Goal: Task Accomplishment & Management: Use online tool/utility

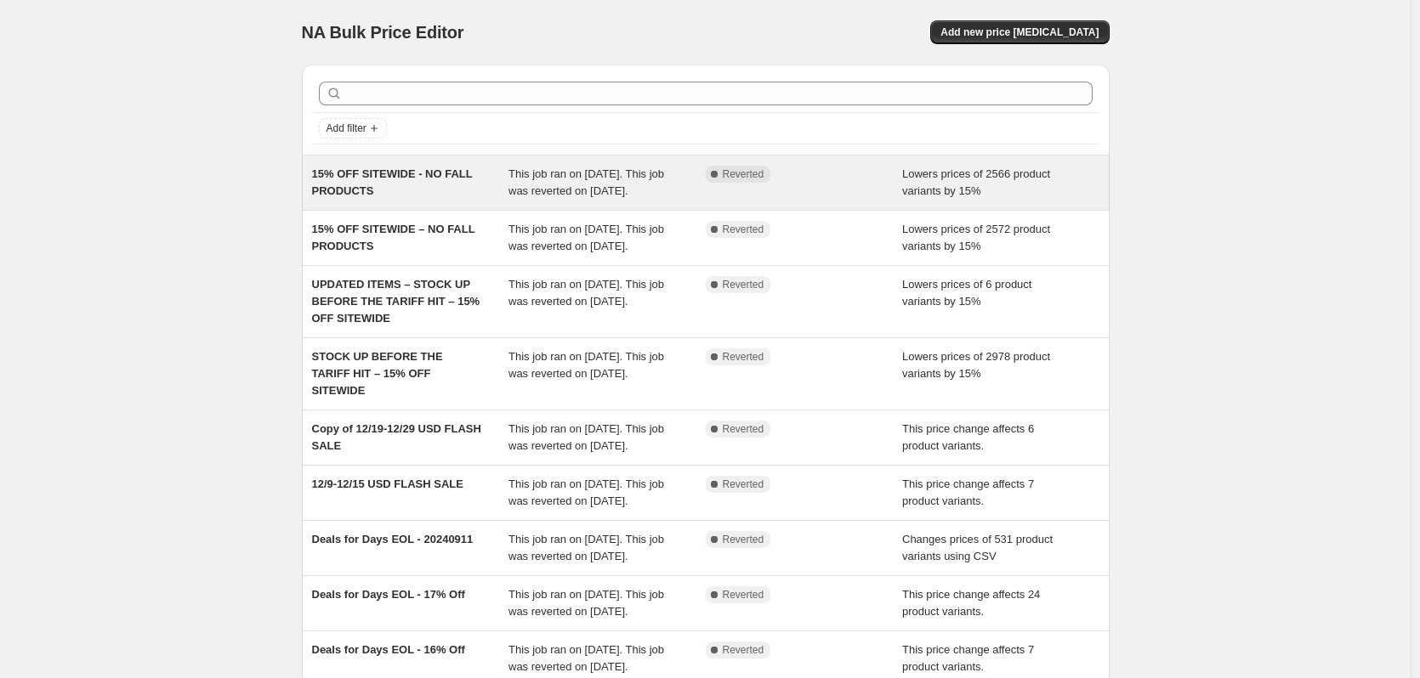
click at [509, 196] on div "15% OFF SITEWIDE - NO FALL PRODUCTS" at bounding box center [410, 183] width 197 height 34
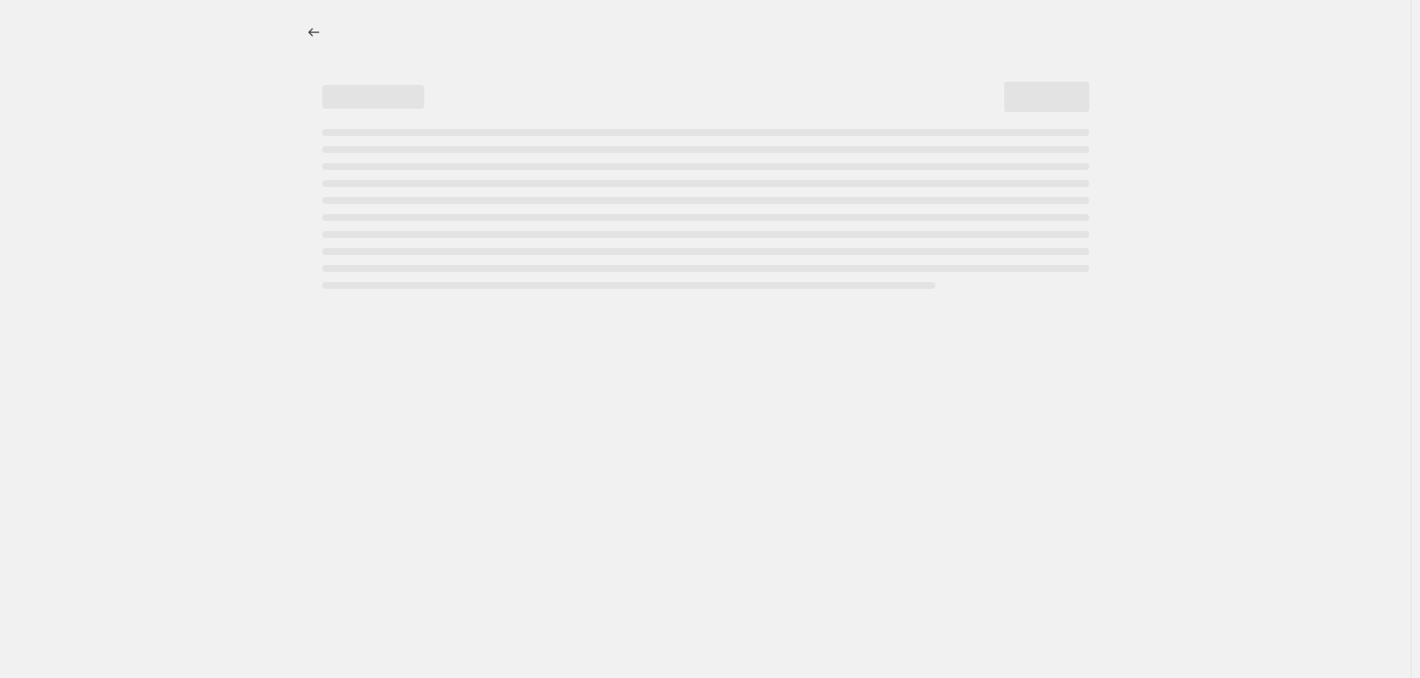
select select "percentage"
select select "no_change"
select select "product_status"
select select "not_equal"
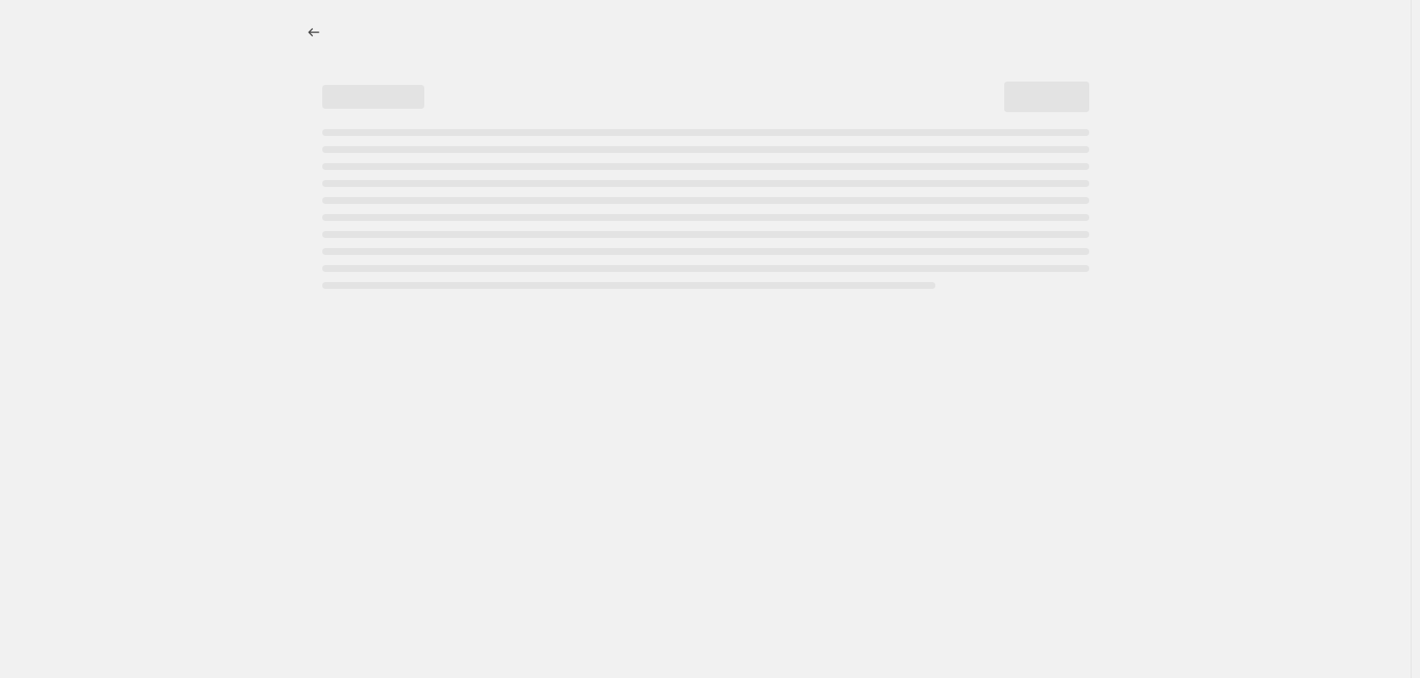
select select "not_equal"
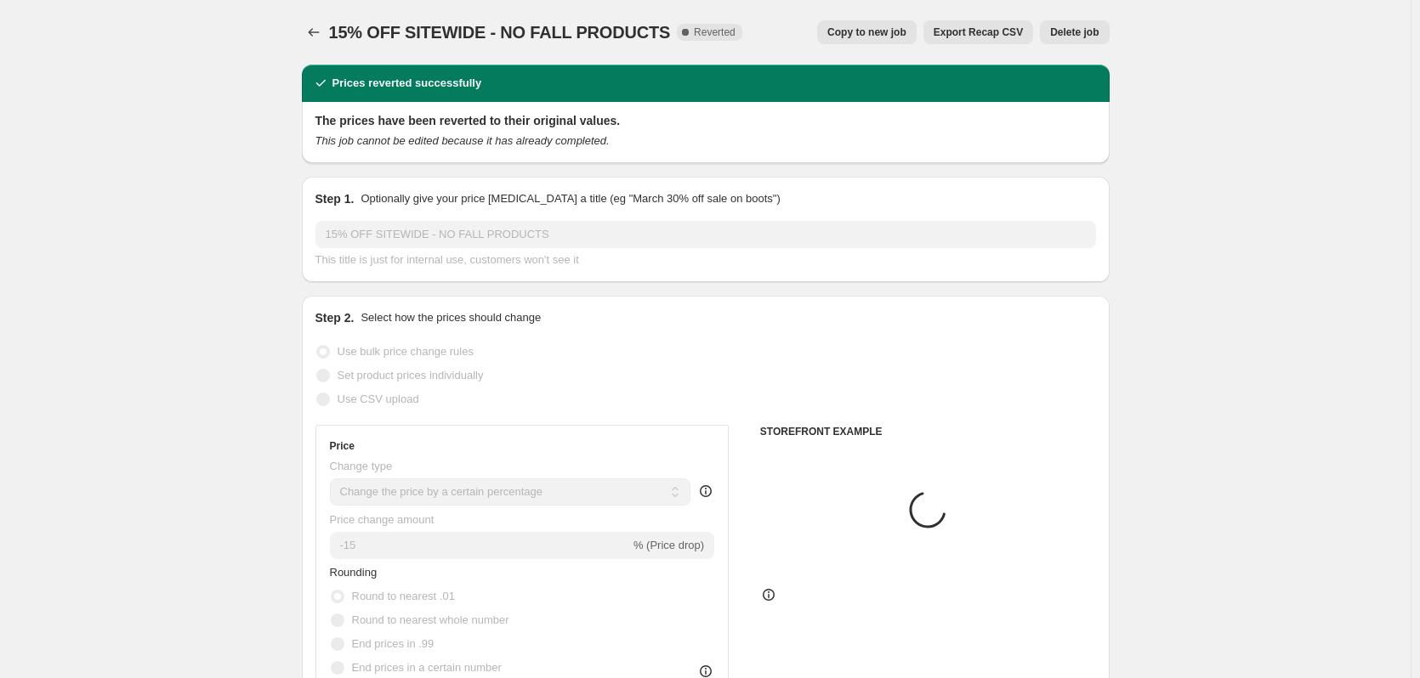
select select "tag"
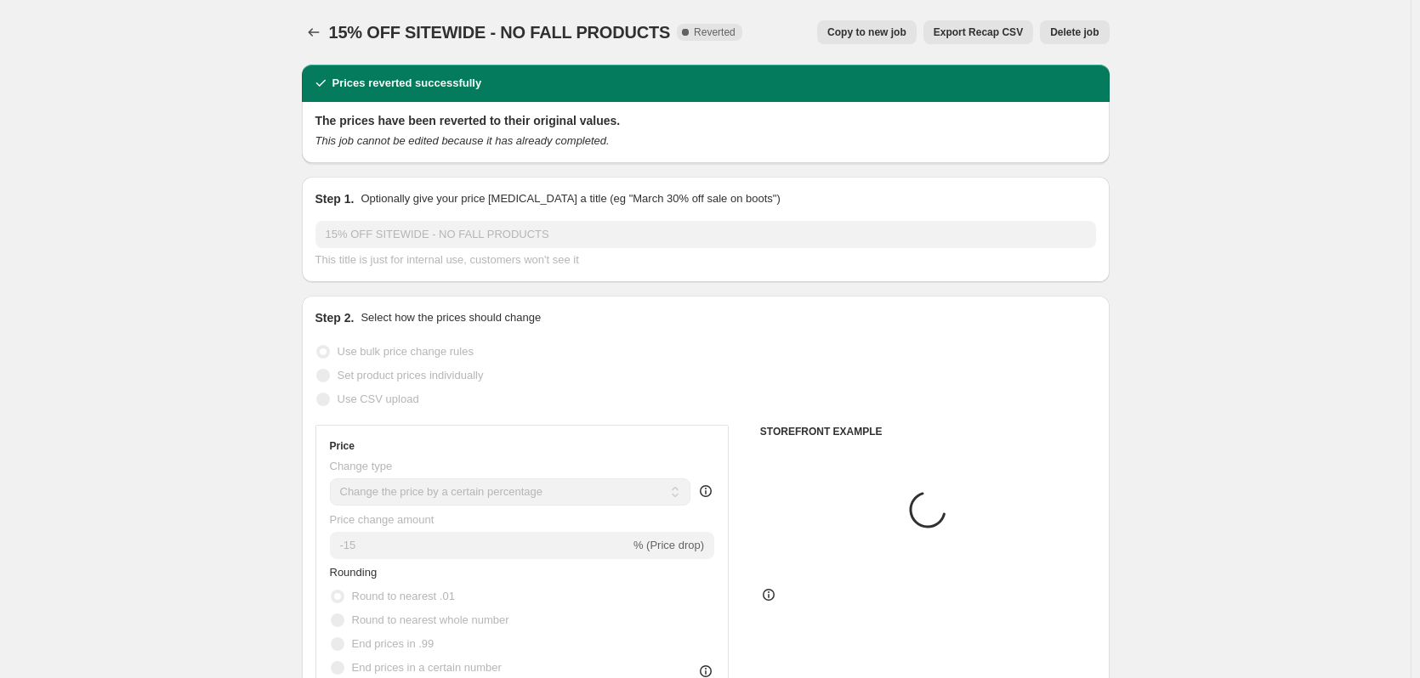
select select "tag"
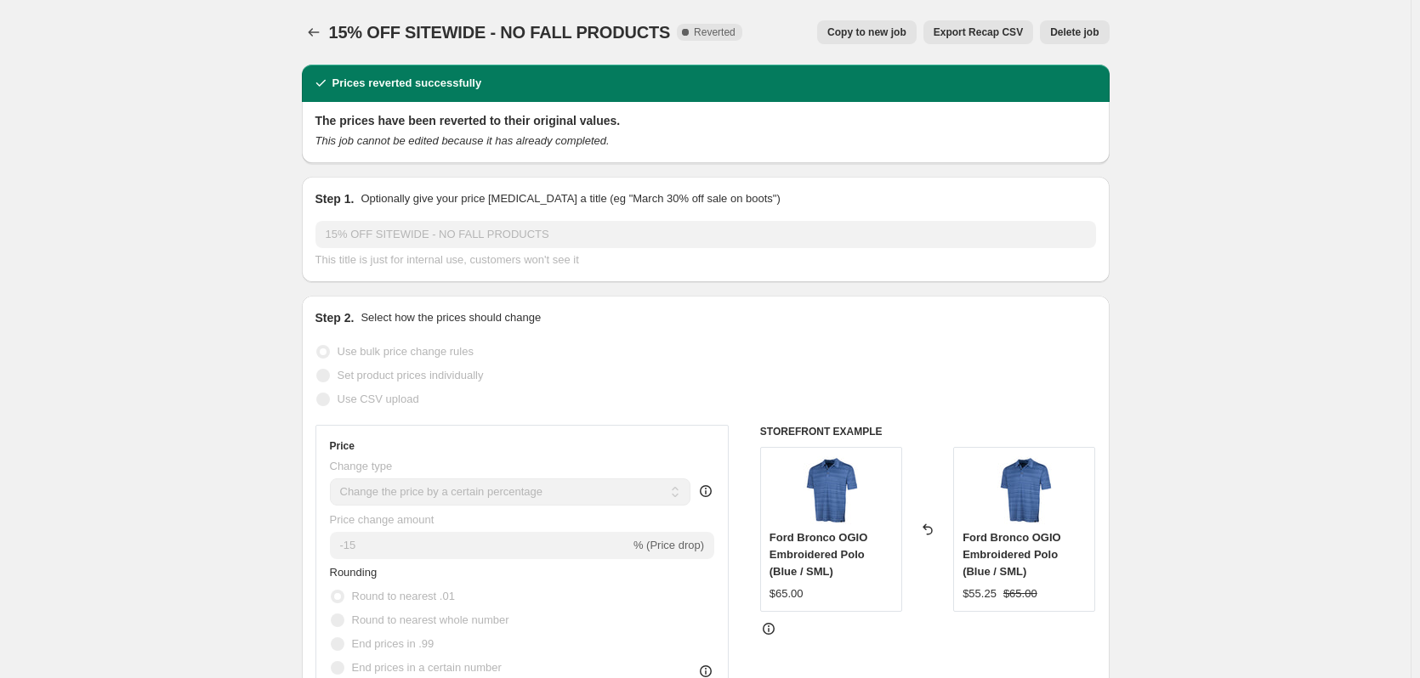
click at [867, 33] on span "Copy to new job" at bounding box center [866, 33] width 79 height 14
select select "percentage"
select select "no_change"
select select "product_status"
select select "tag"
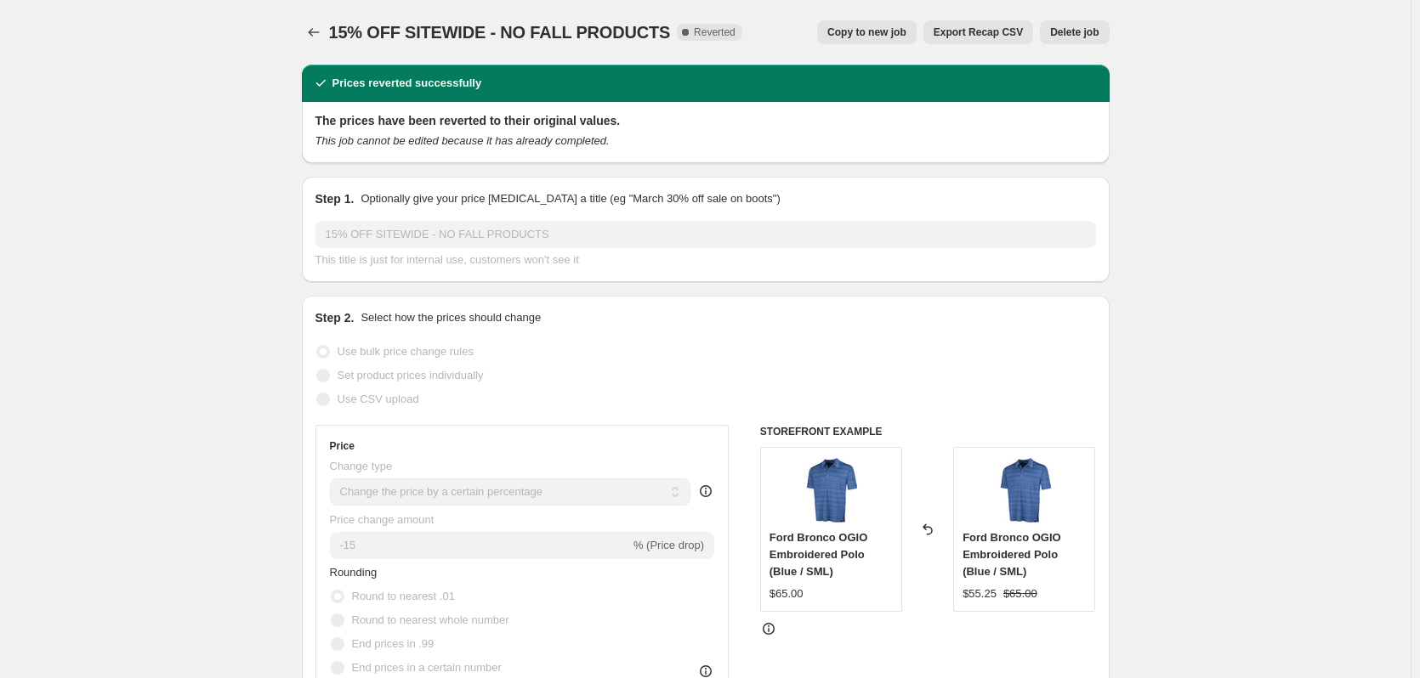
select select "not_equal"
select select "tag"
select select "not_equal"
select select "tag"
select select "not_equal"
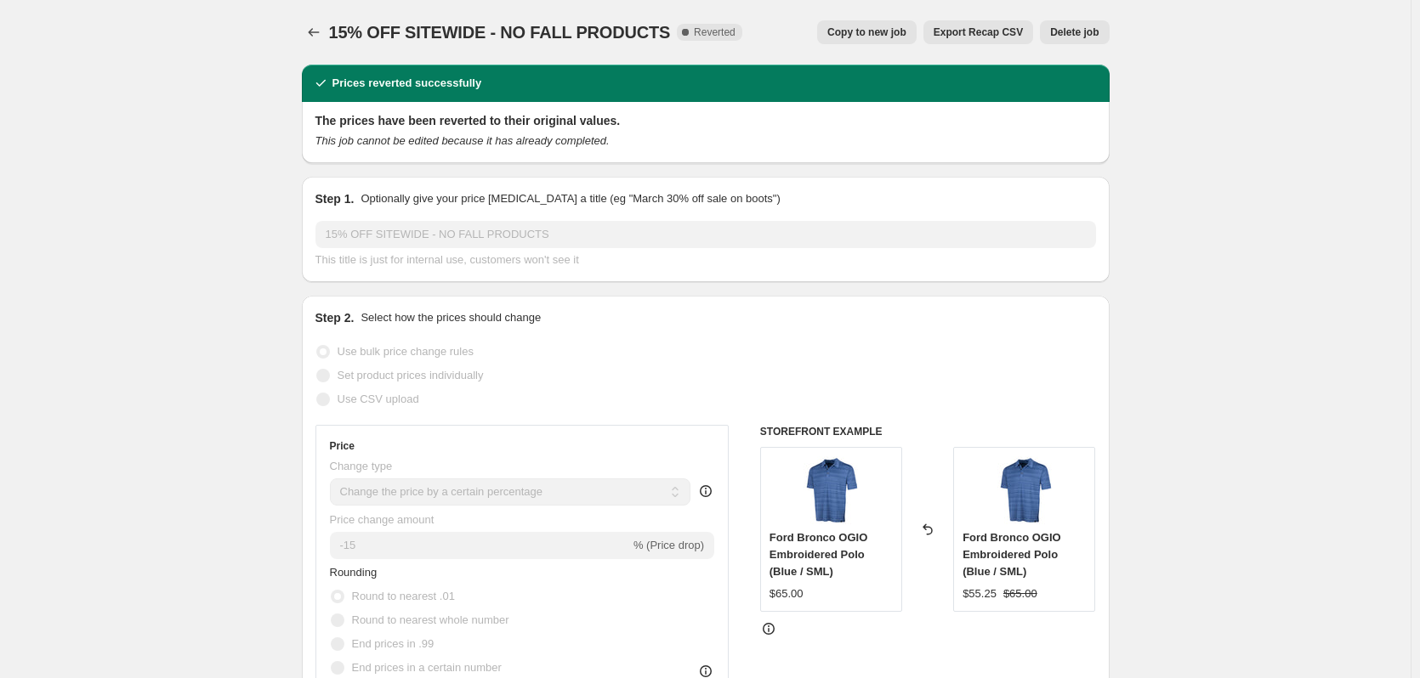
select select "tag"
select select "not_equal"
select select "tag"
select select "not_equal"
select select "tag"
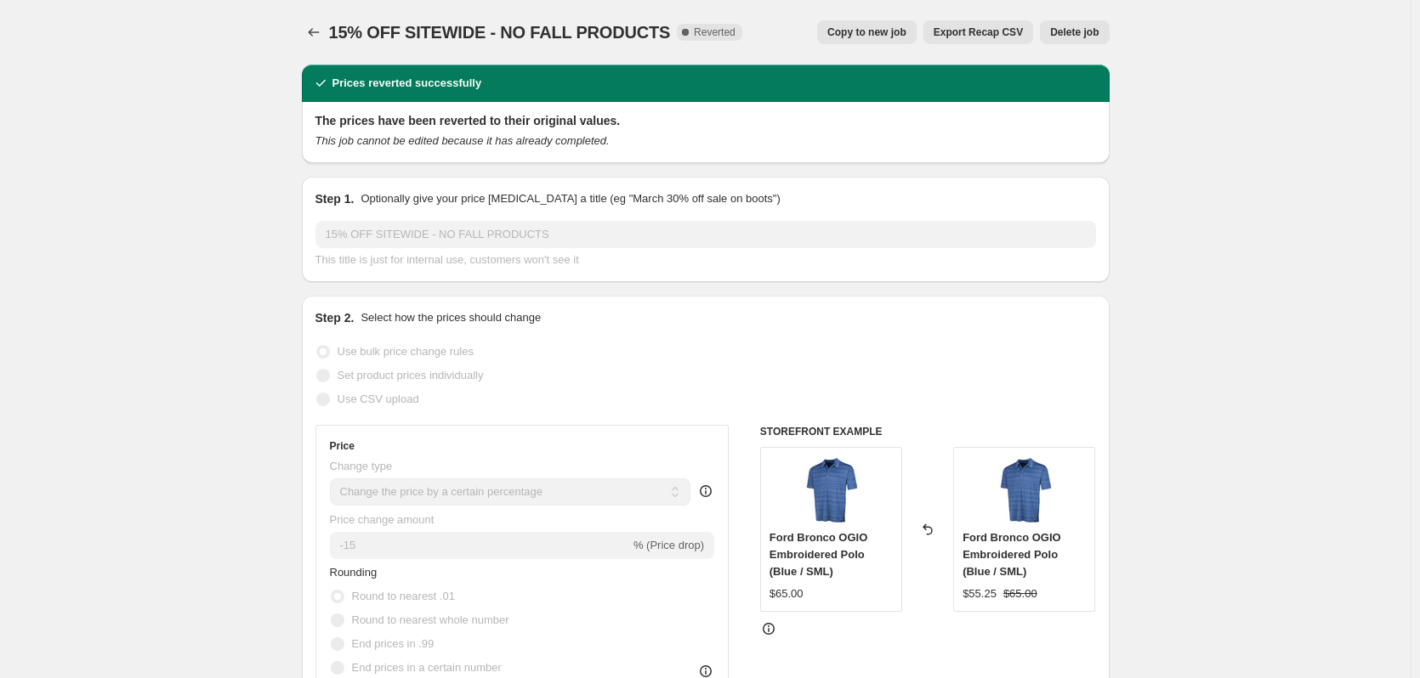
select select "not_equal"
select select "tag"
select select "not_equal"
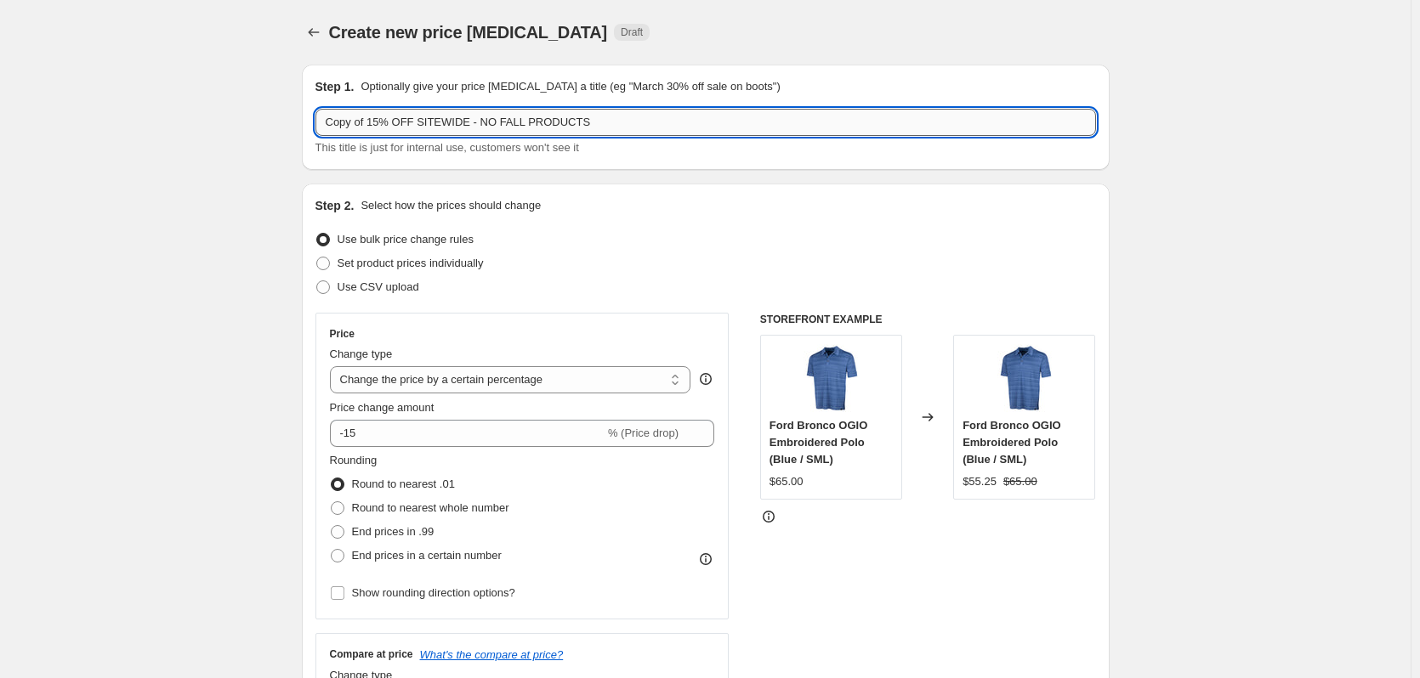
click at [419, 122] on input "Copy of 15% OFF SITEWIDE - NO FALL PRODUCTS" at bounding box center [705, 122] width 780 height 27
drag, startPoint x: 374, startPoint y: 122, endPoint x: 296, endPoint y: 119, distance: 78.3
click at [311, 118] on div "Step 1. Optionally give your price [MEDICAL_DATA] a title (eg "March 30% off sa…" at bounding box center [706, 117] width 808 height 105
type input "15% OFF SITEWIDE - NO FALL PRODUCTS"
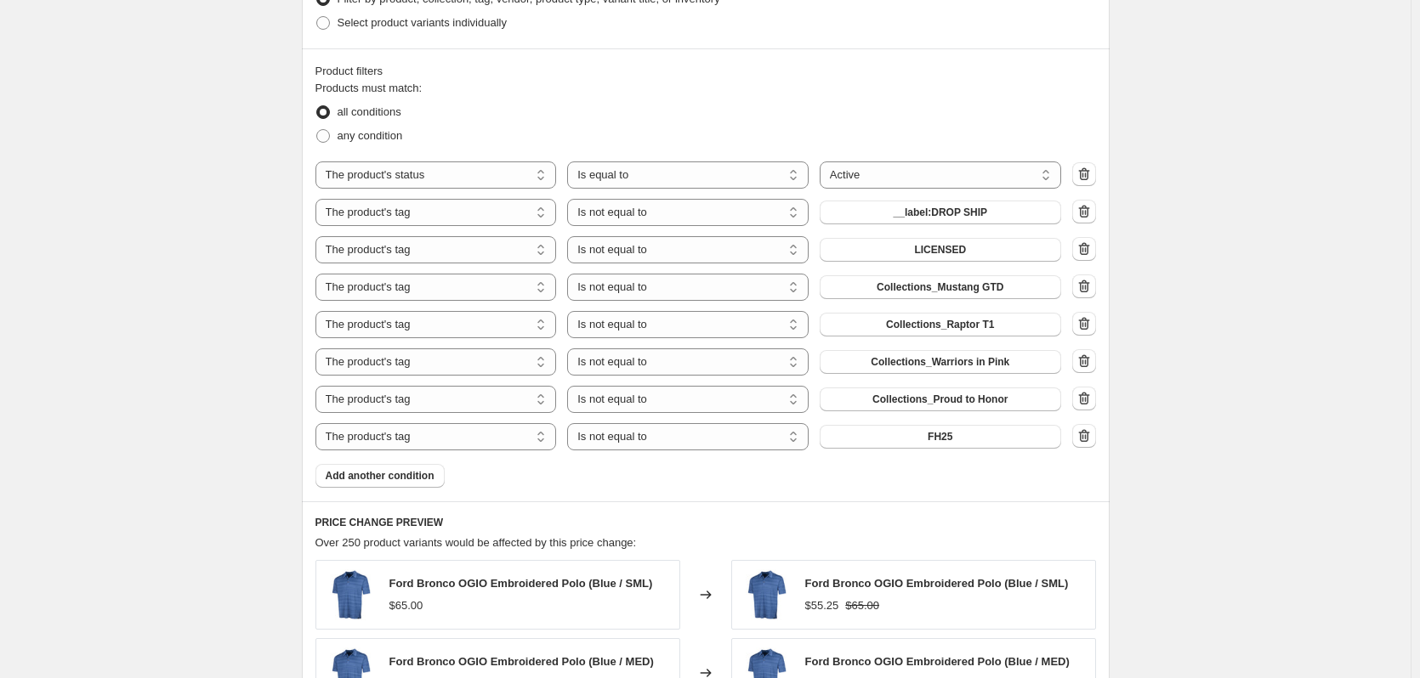
scroll to position [1020, 0]
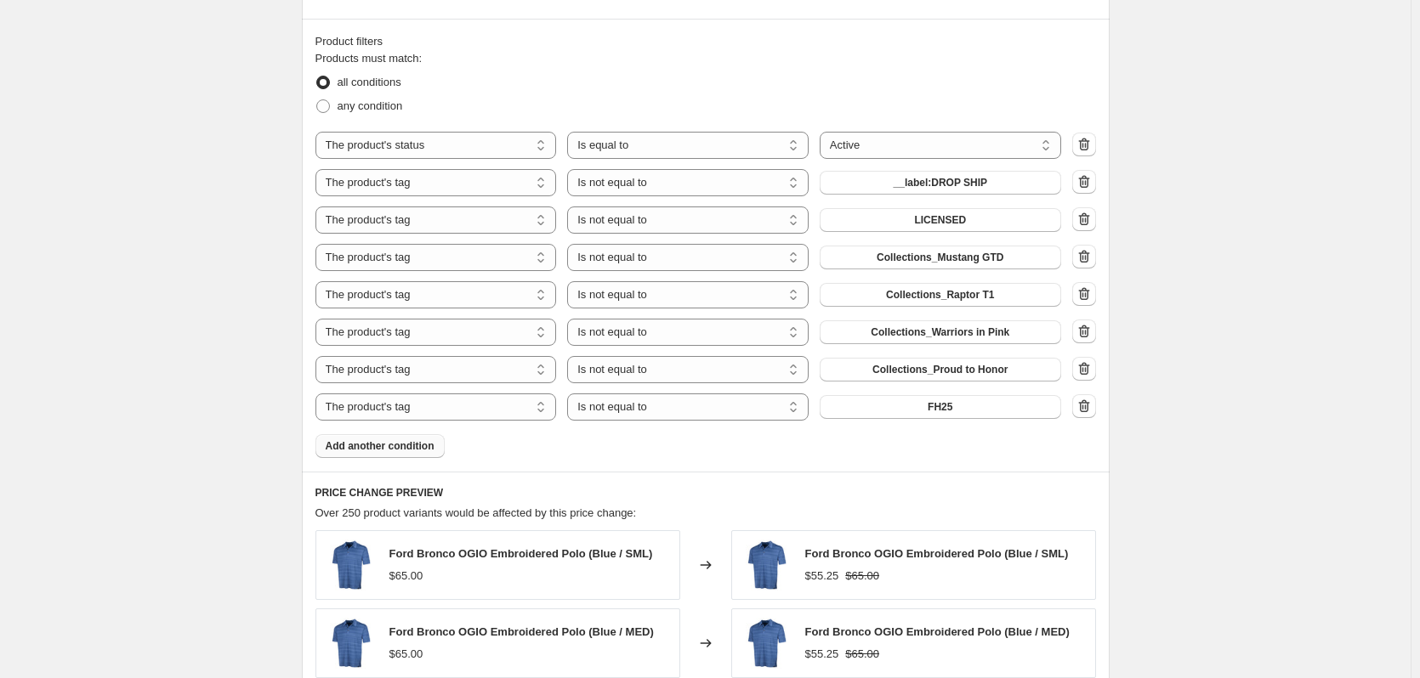
click at [371, 448] on span "Add another condition" at bounding box center [380, 446] width 109 height 14
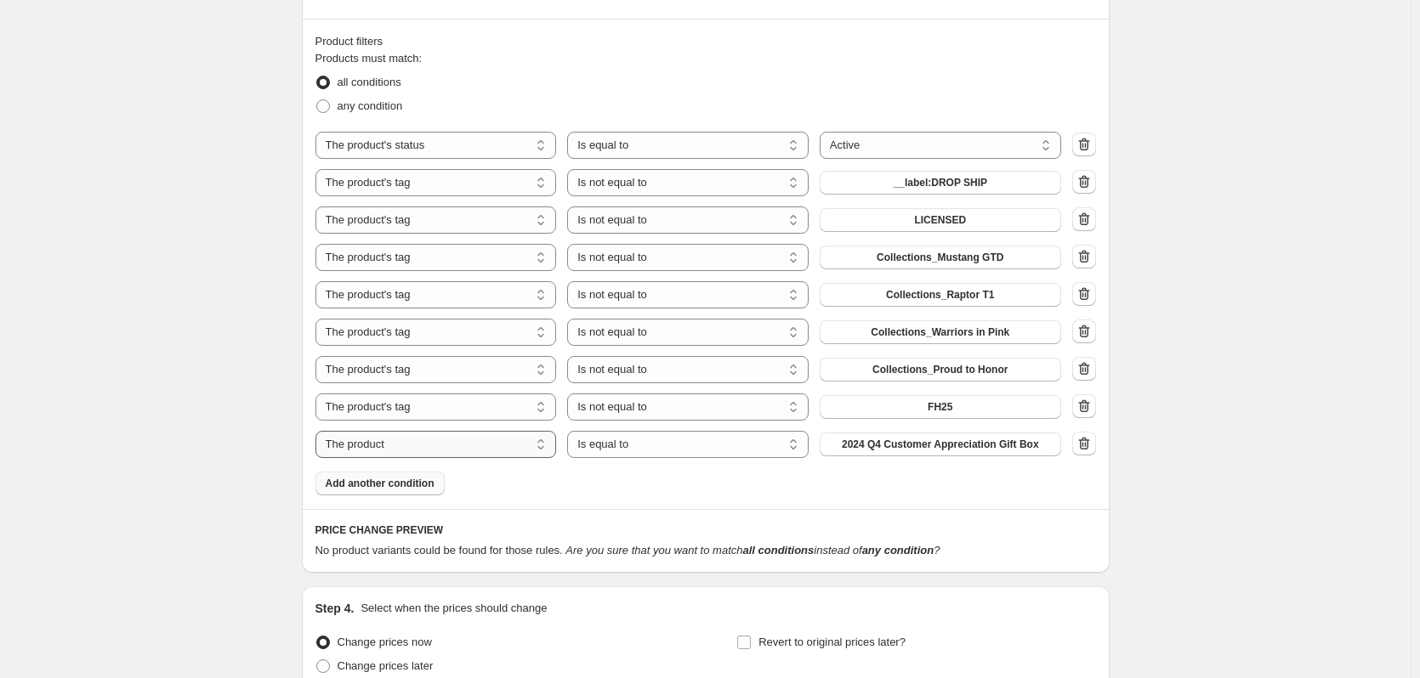
click at [429, 446] on select "The product The product's collection The product's tag The product's vendor The…" at bounding box center [435, 444] width 241 height 27
select select "tag"
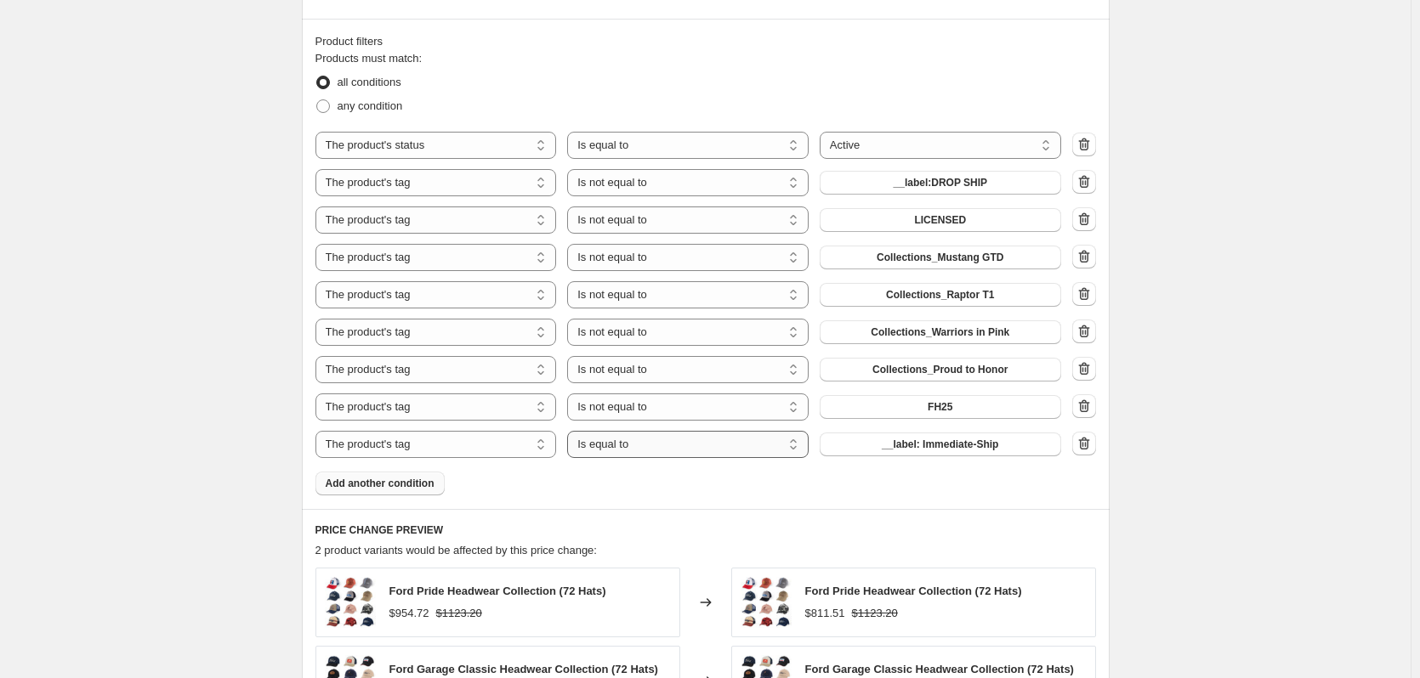
click at [661, 446] on select "Is equal to Is not equal to" at bounding box center [687, 444] width 241 height 27
select select "not_equal"
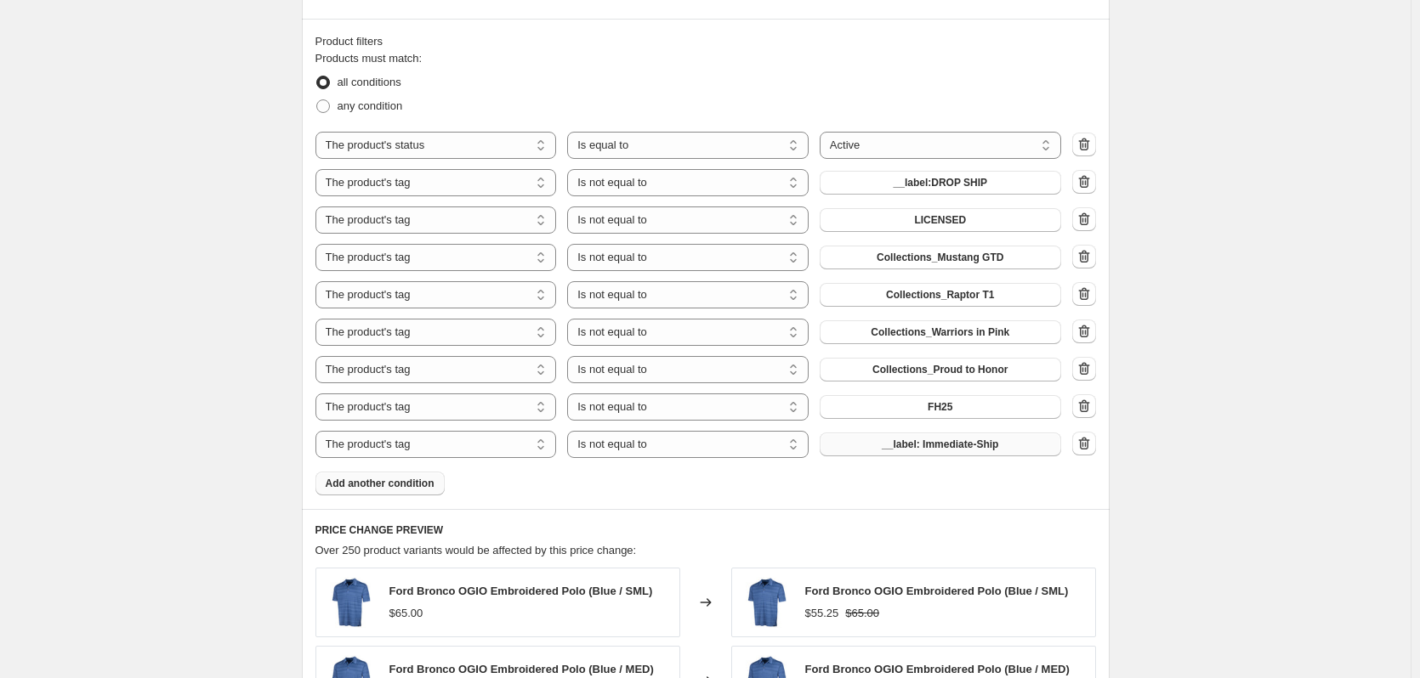
click at [926, 445] on span "__label: Immediate-Ship" at bounding box center [940, 445] width 116 height 14
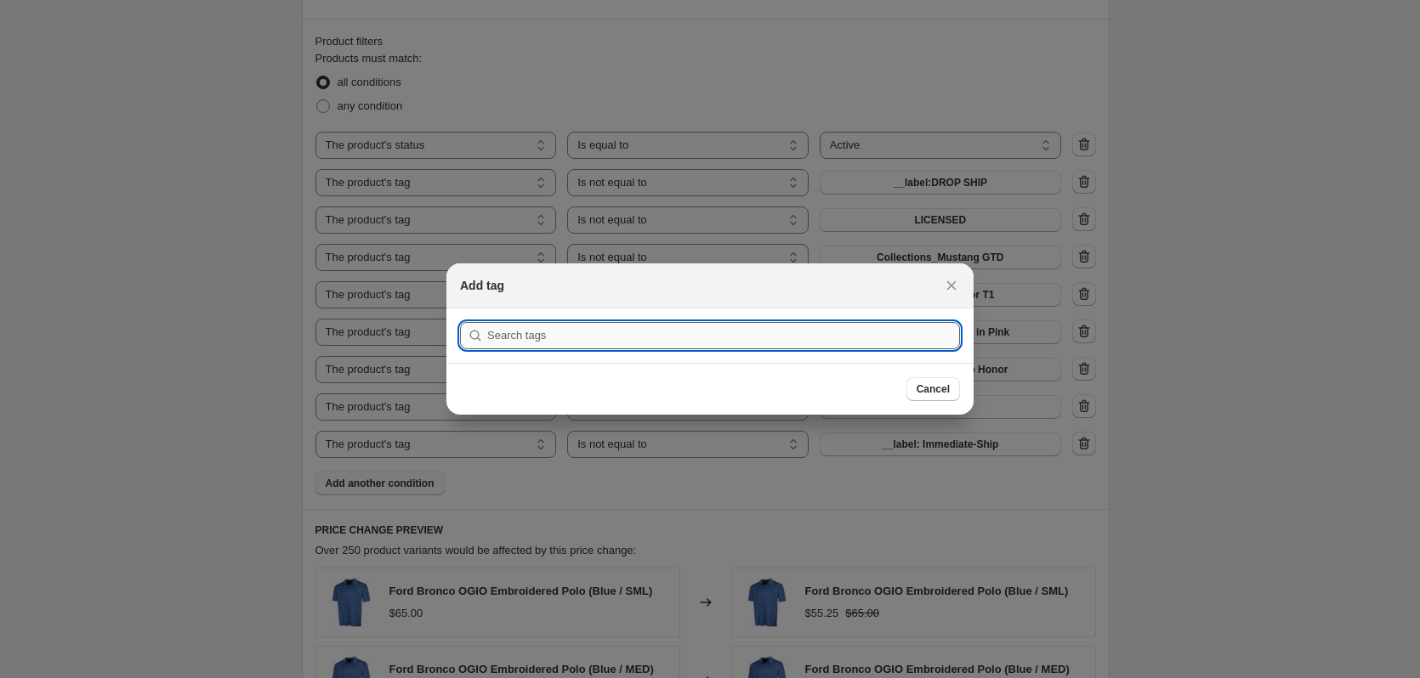
click at [616, 330] on input ":r61:" at bounding box center [723, 335] width 473 height 27
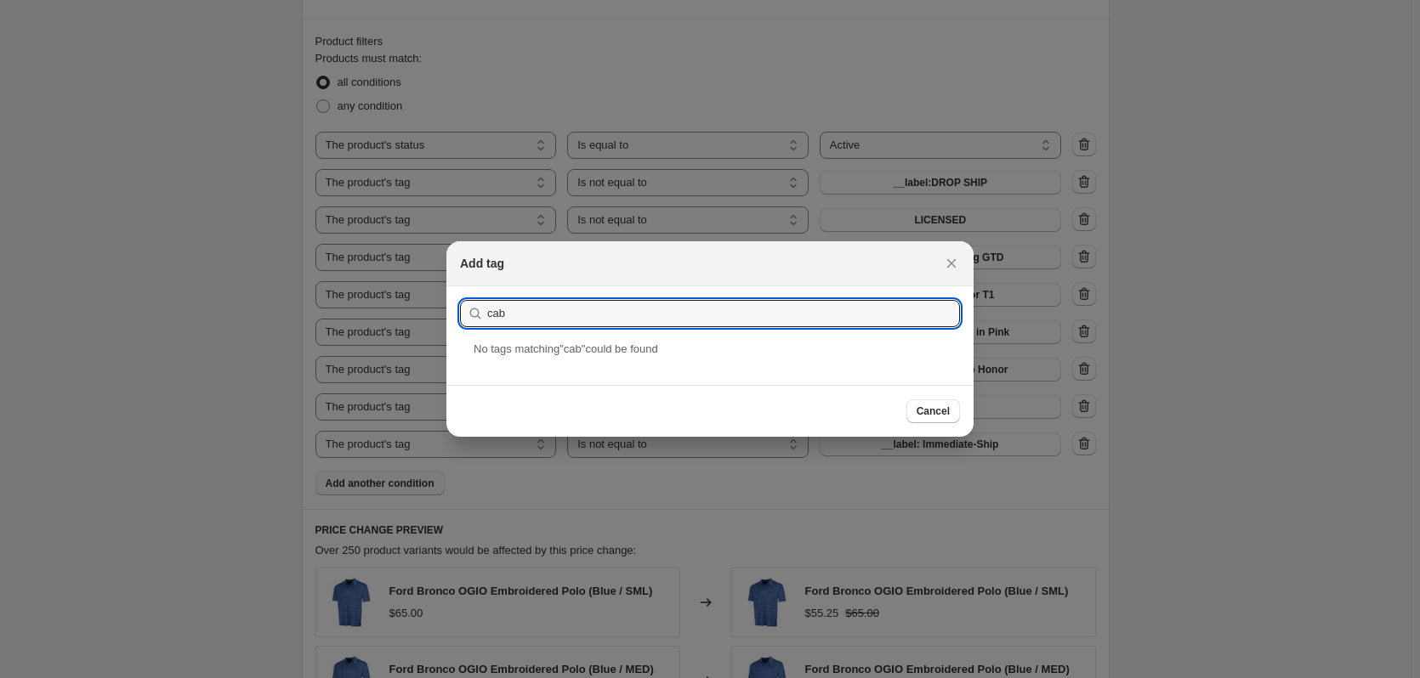
drag, startPoint x: 510, startPoint y: 315, endPoint x: 478, endPoint y: 315, distance: 32.3
click at [478, 315] on div "cab" at bounding box center [710, 313] width 500 height 27
type input "CAB"
click at [922, 414] on span "Cancel" at bounding box center [932, 412] width 33 height 14
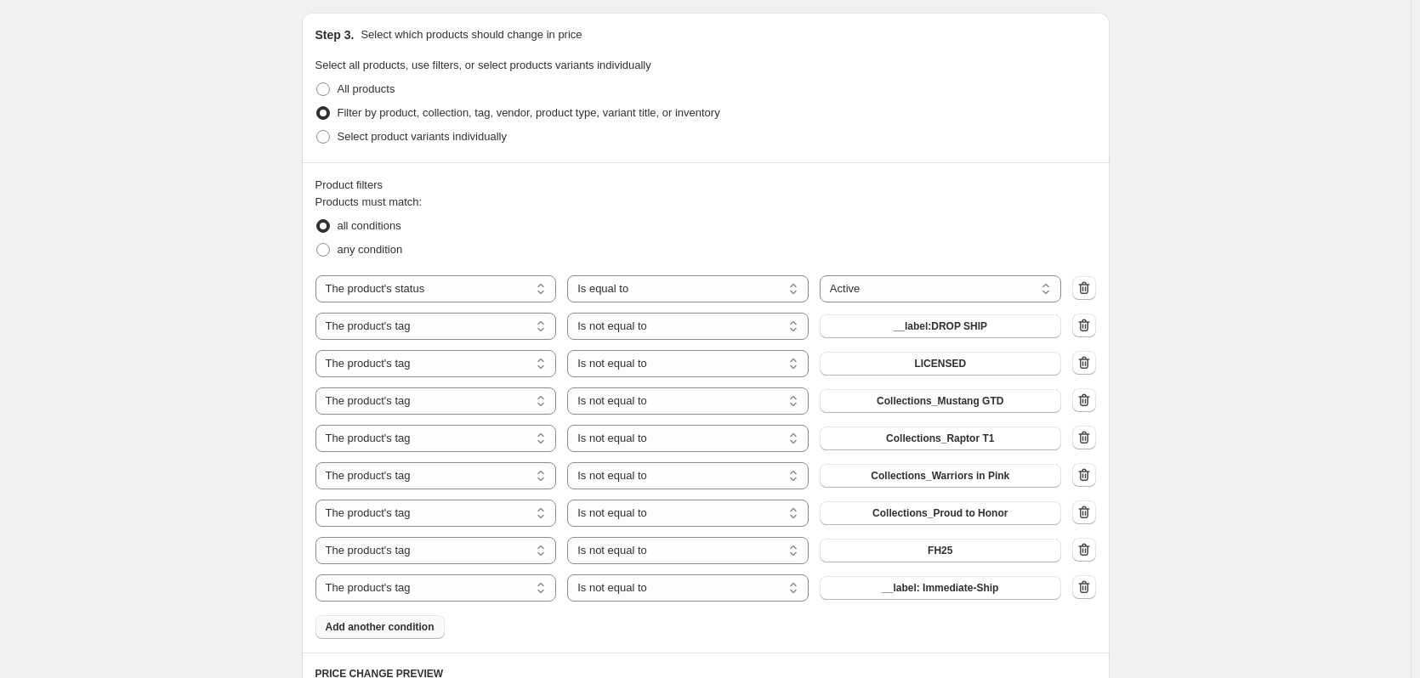
scroll to position [1020, 0]
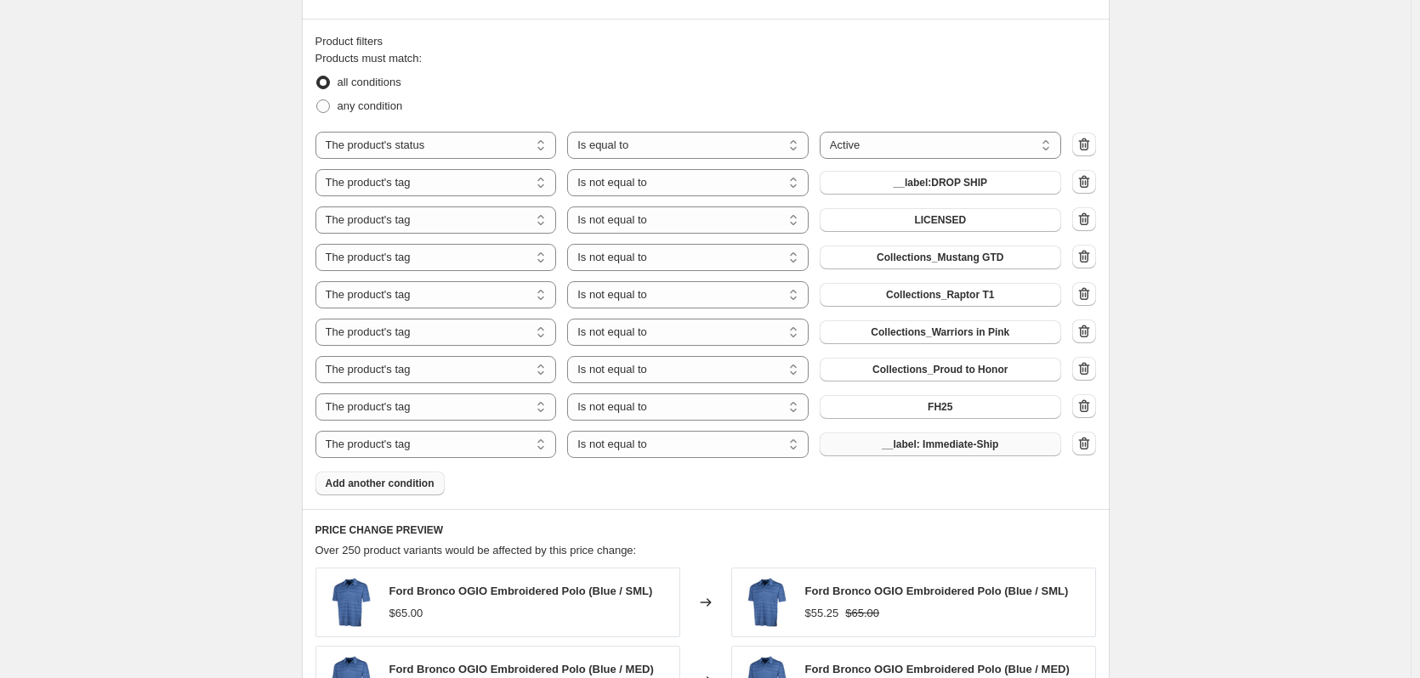
click at [930, 449] on span "__label: Immediate-Ship" at bounding box center [940, 445] width 116 height 14
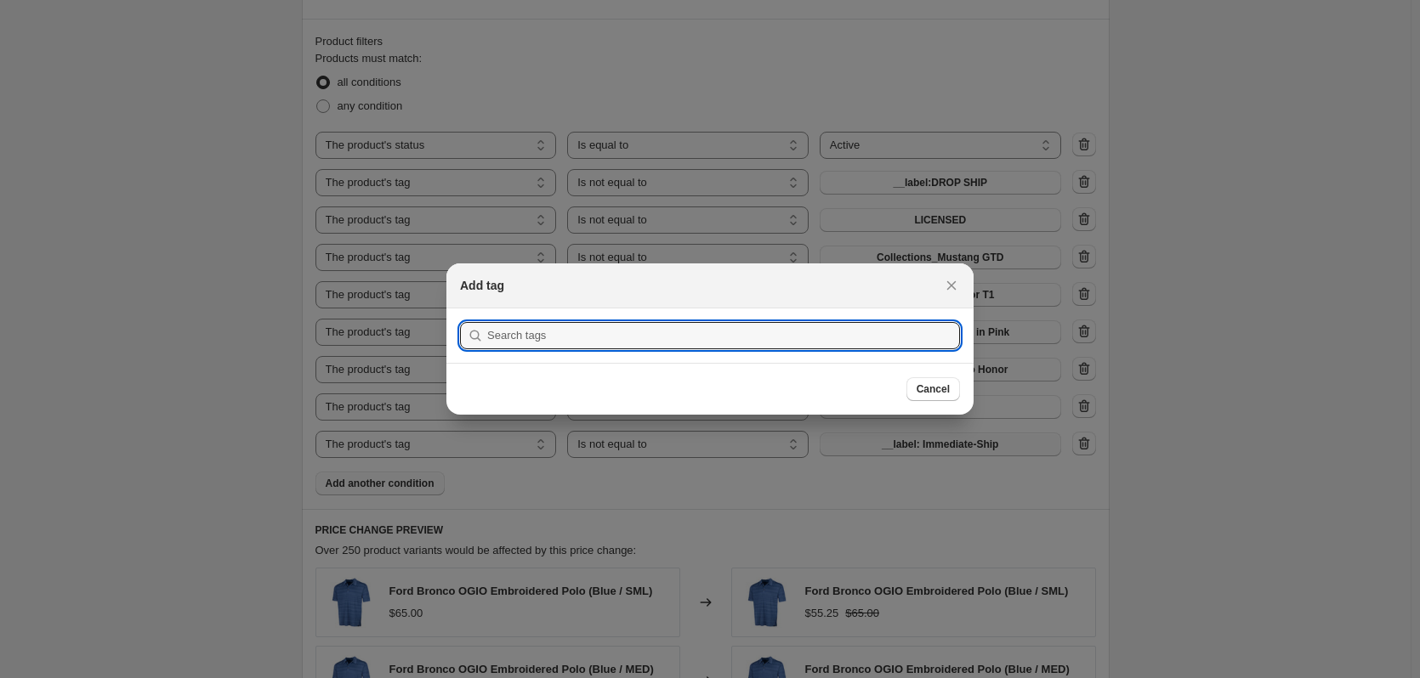
scroll to position [0, 0]
click at [607, 329] on input ":r61:" at bounding box center [723, 335] width 473 height 27
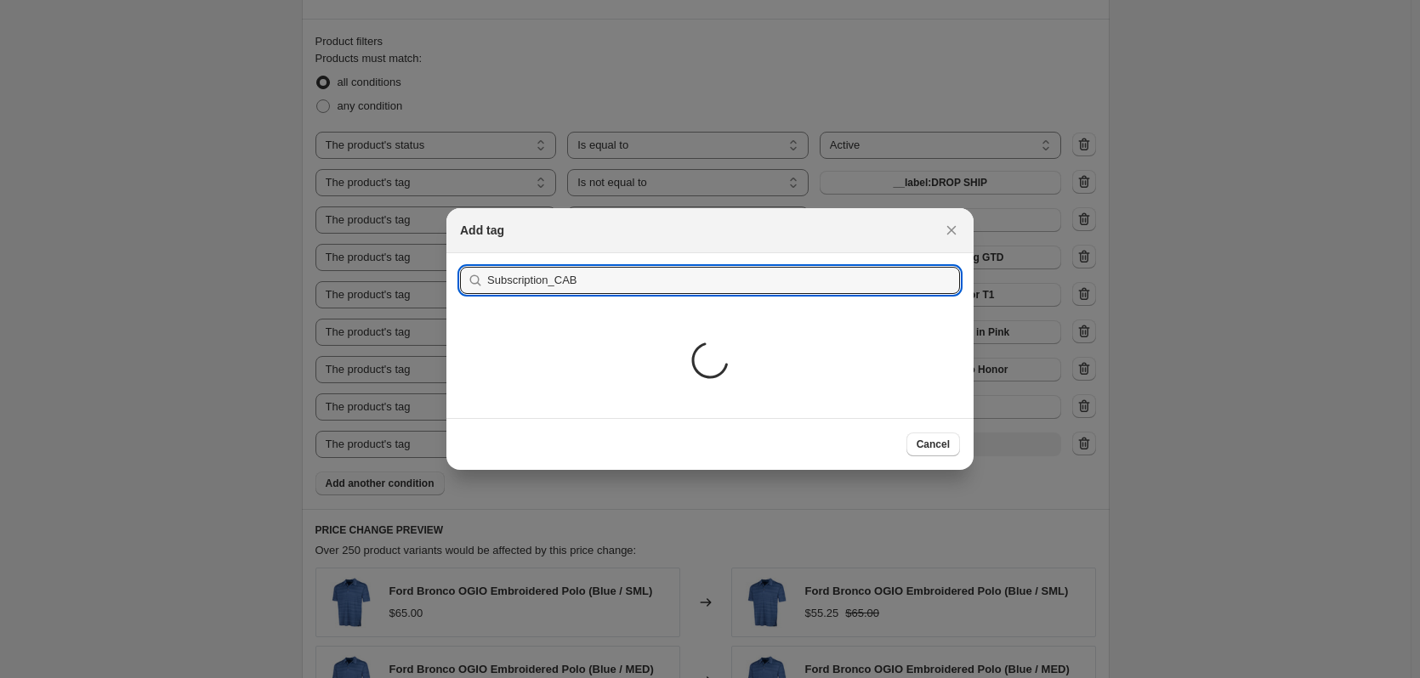
type input "Subscription_CAB"
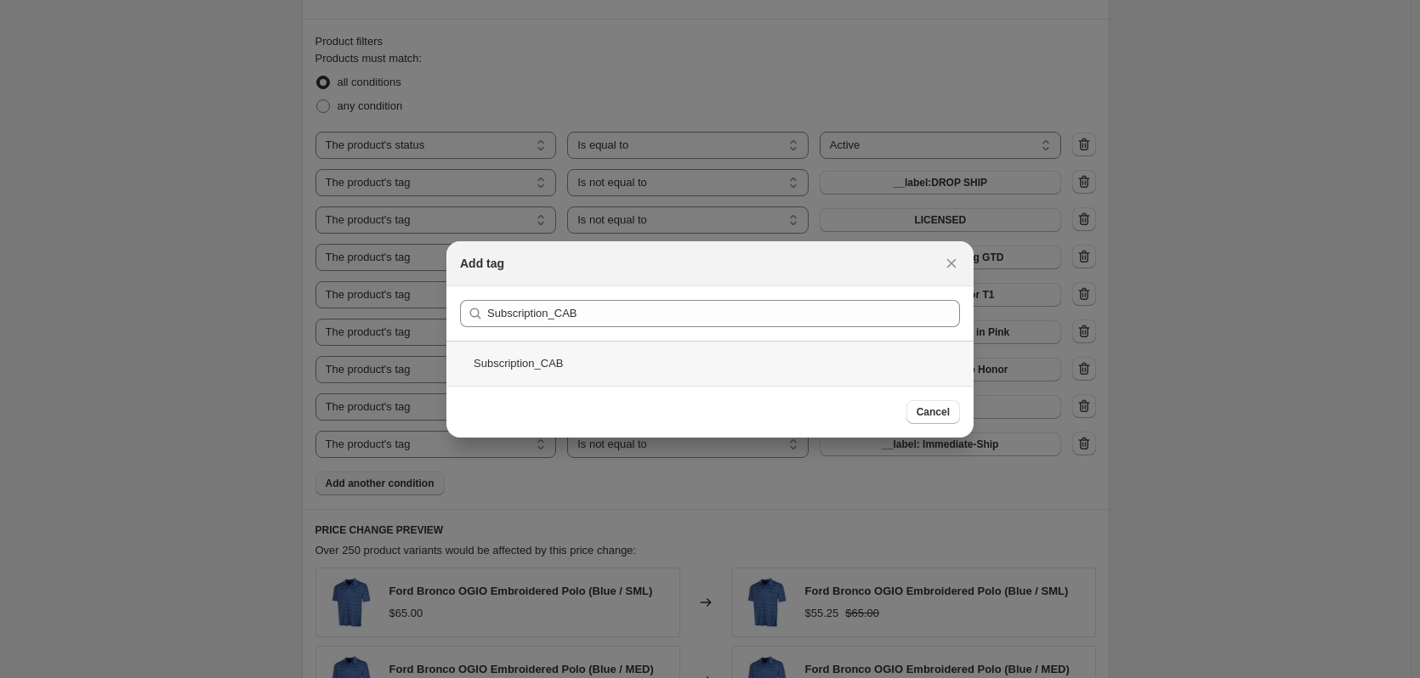
click at [585, 371] on div "Subscription_CAB" at bounding box center [709, 363] width 527 height 45
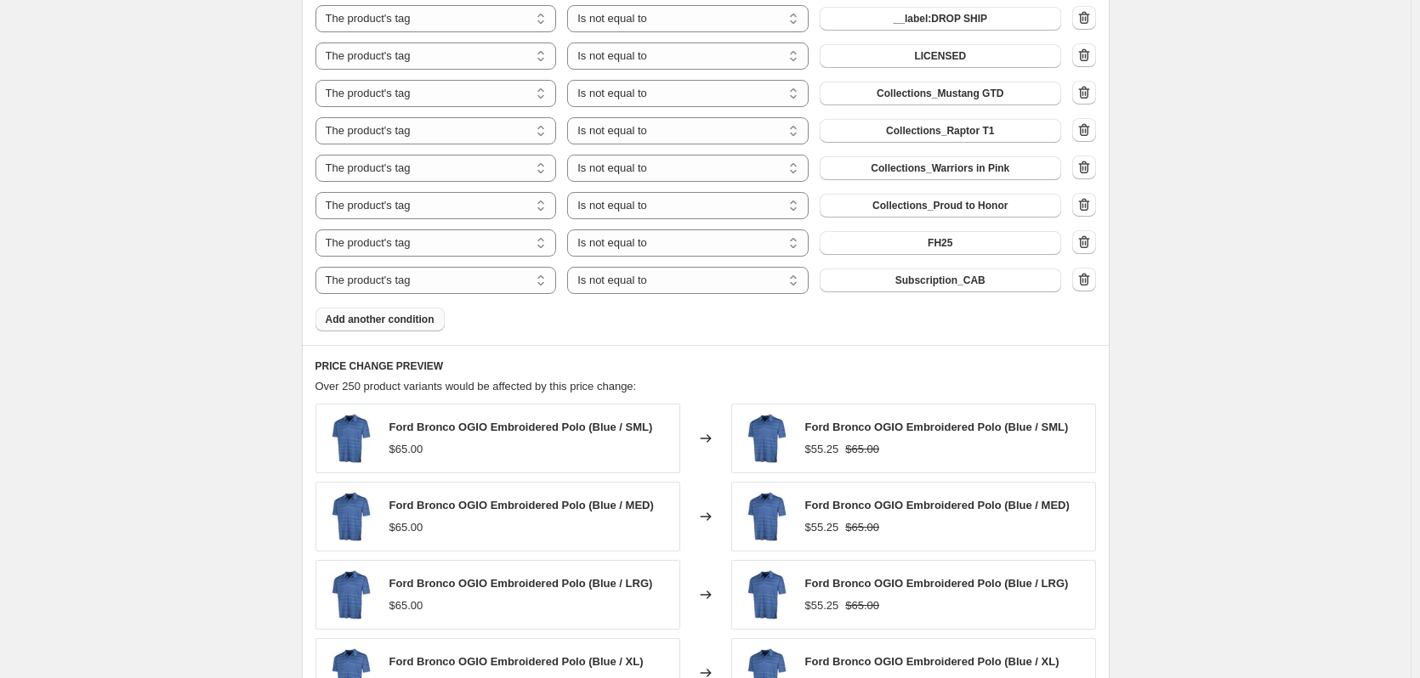
scroll to position [1190, 0]
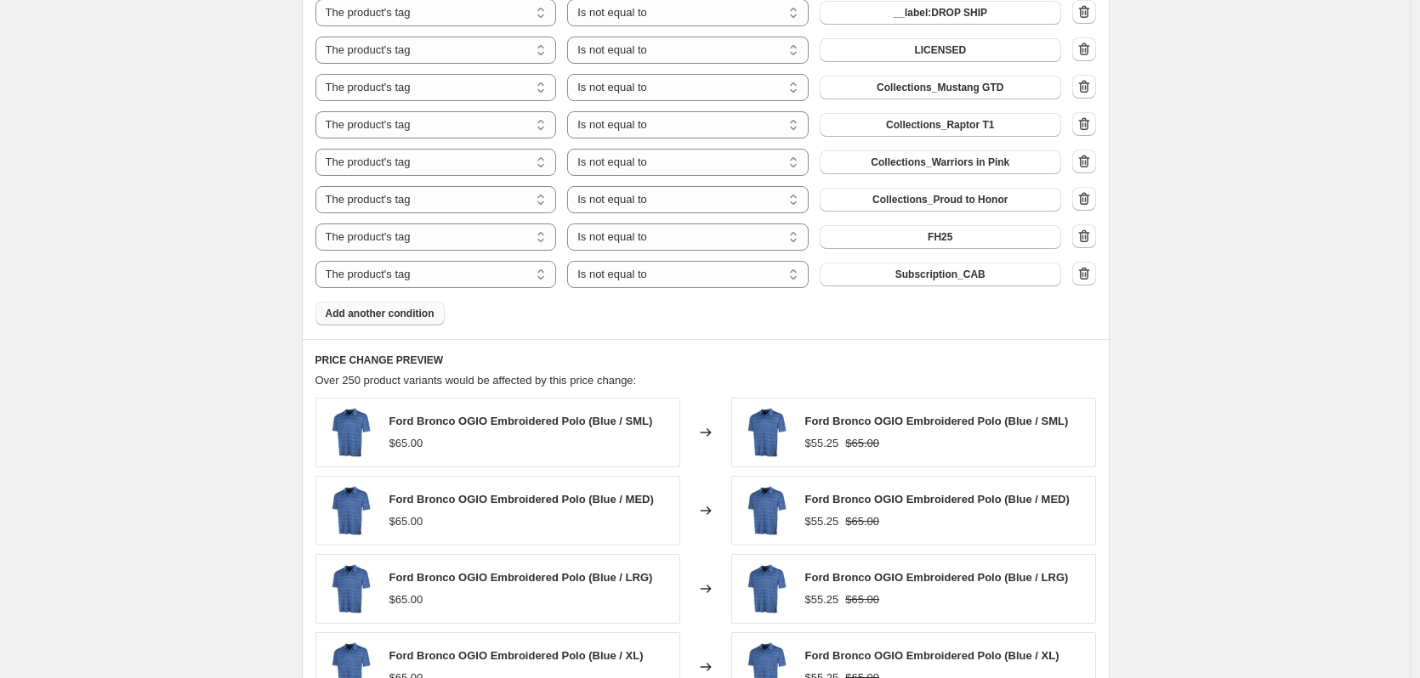
click at [419, 319] on span "Add another condition" at bounding box center [380, 314] width 109 height 14
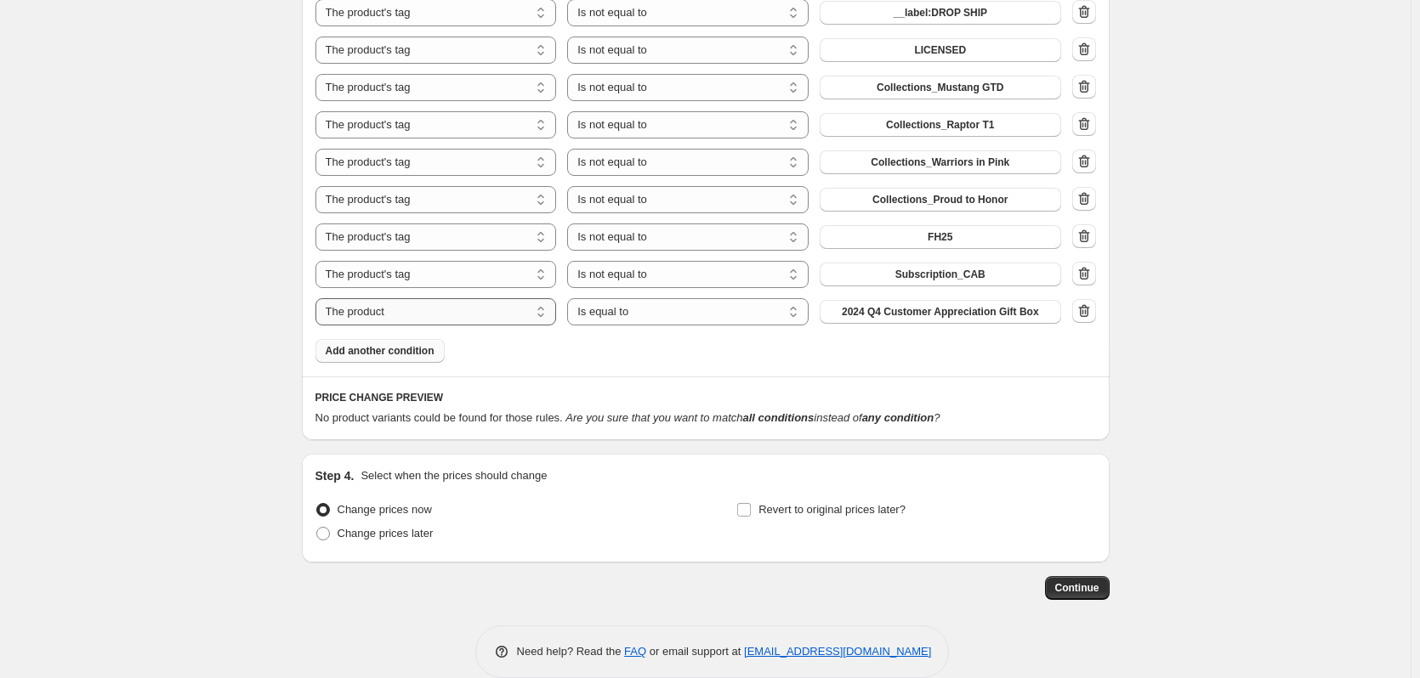
click at [462, 309] on select "The product The product's collection The product's tag The product's vendor The…" at bounding box center [435, 311] width 241 height 27
select select "tag"
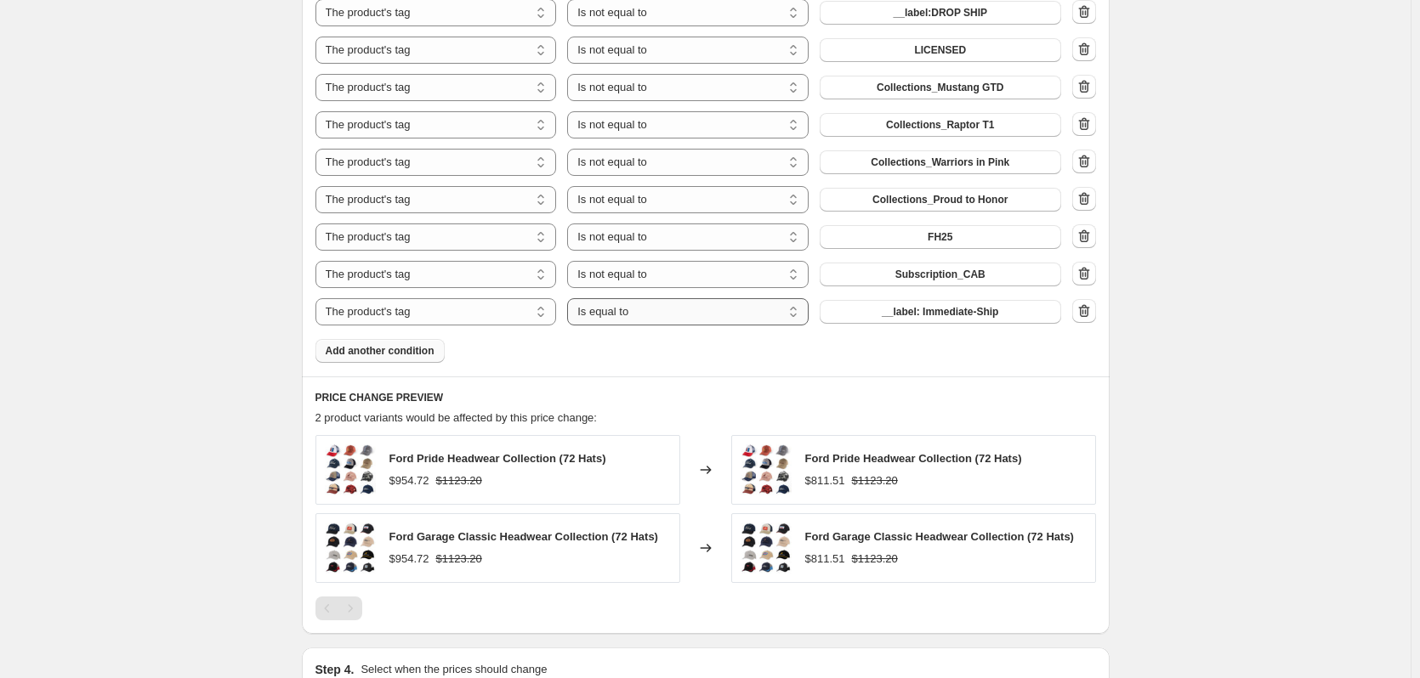
click at [662, 319] on select "Is equal to Is not equal to" at bounding box center [687, 311] width 241 height 27
select select "not_equal"
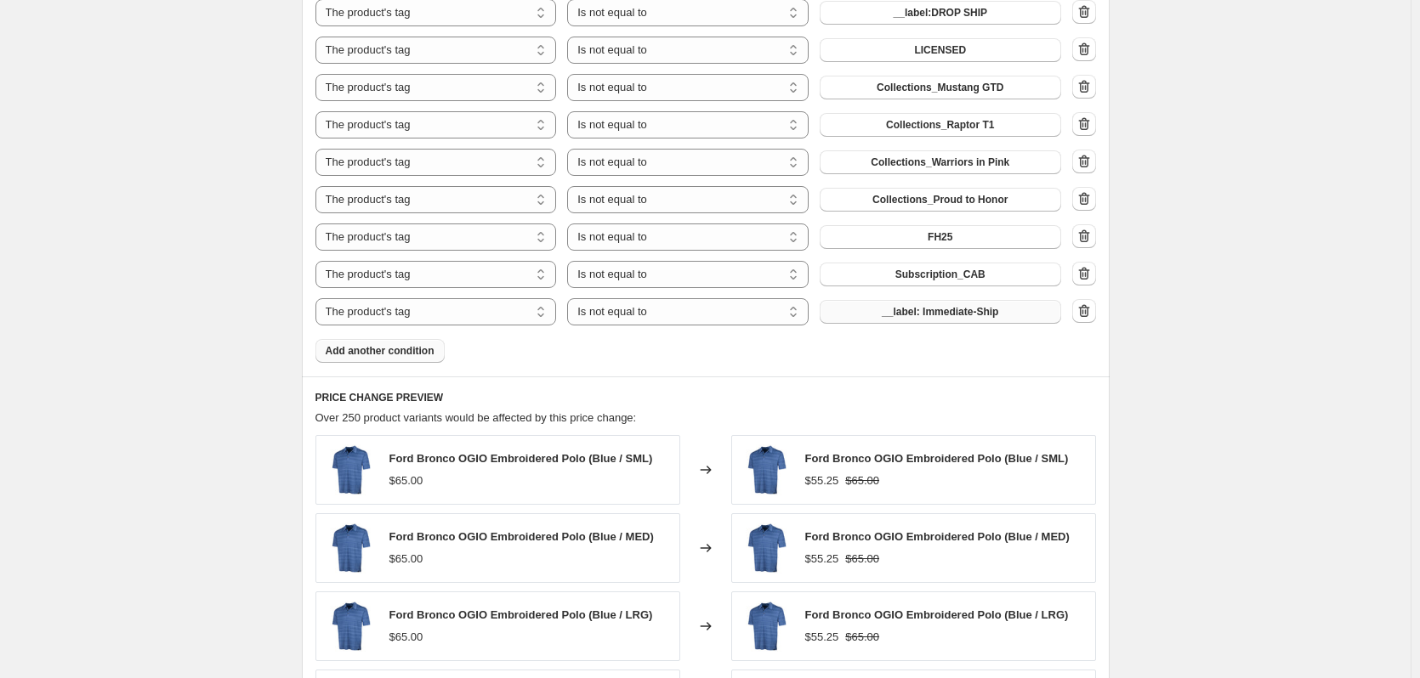
click at [931, 315] on span "__label: Immediate-Ship" at bounding box center [940, 312] width 116 height 14
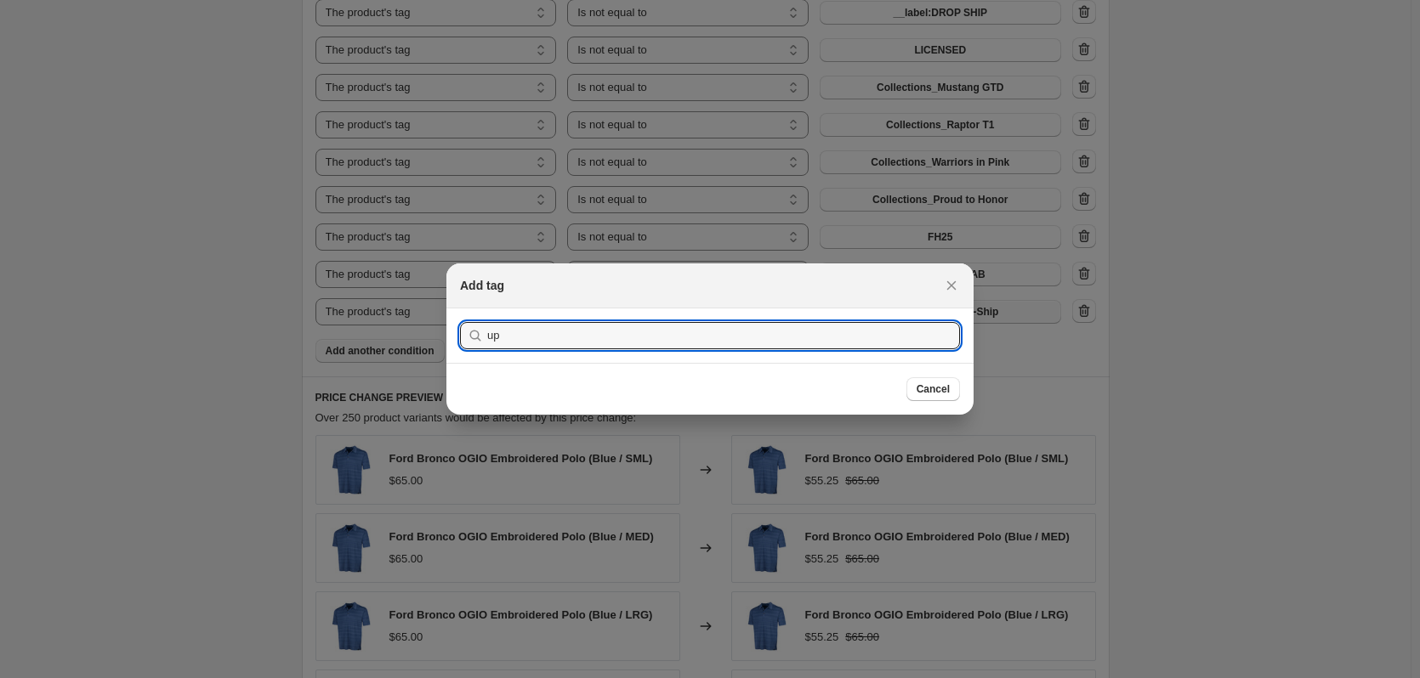
type input "u"
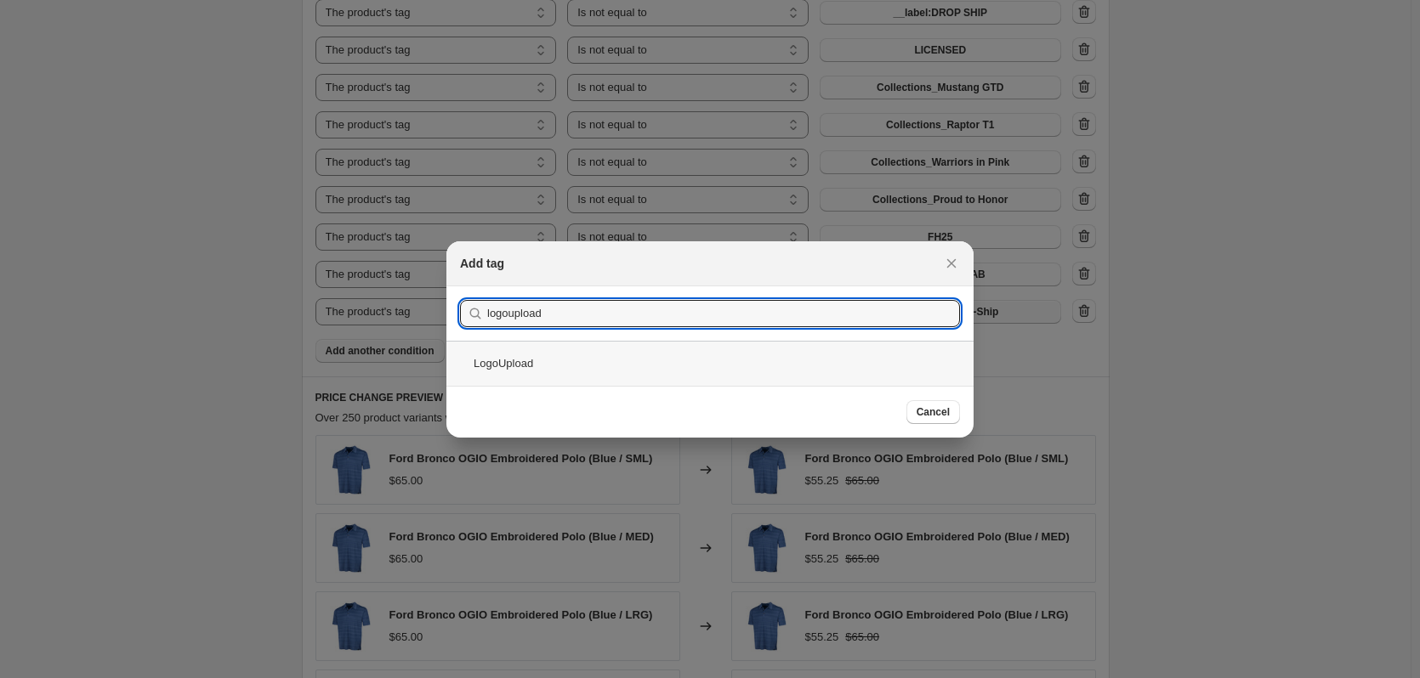
type input "logoupload"
click at [536, 363] on div "LogoUpload" at bounding box center [709, 363] width 527 height 45
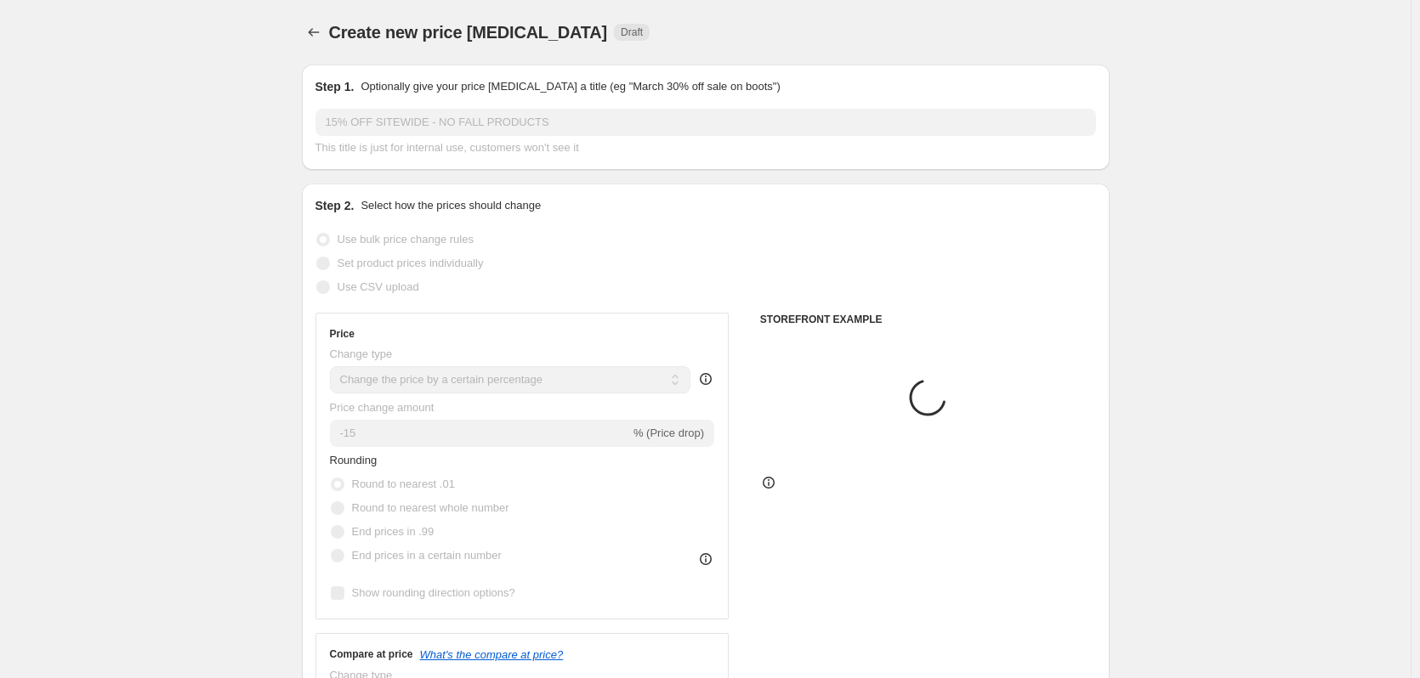
scroll to position [1190, 0]
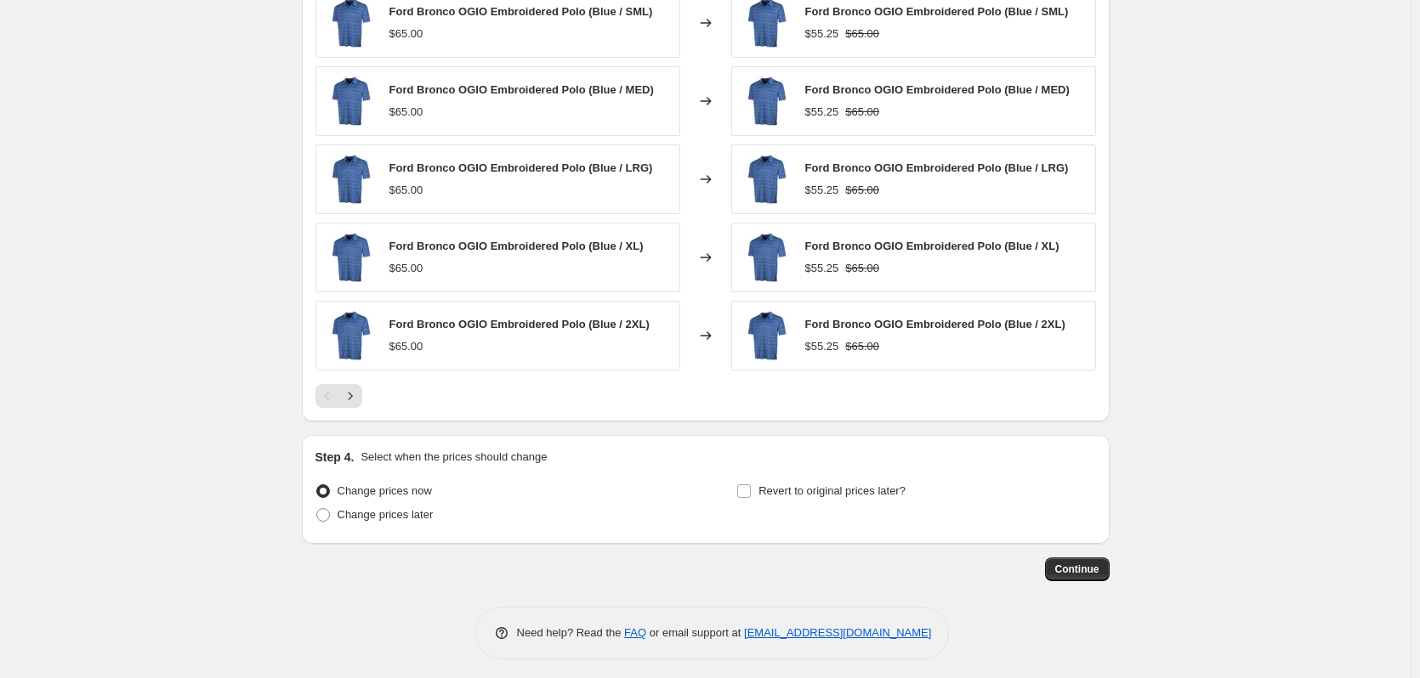
scroll to position [1644, 0]
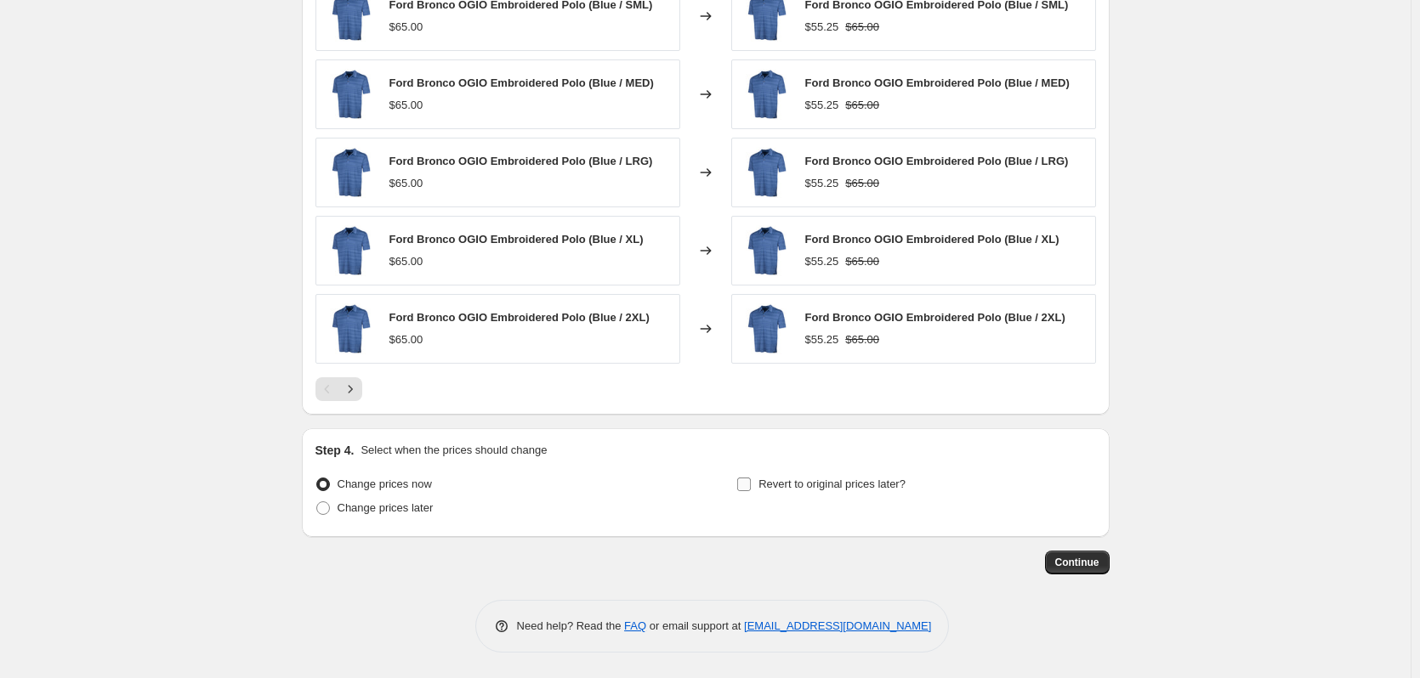
click at [751, 485] on input "Revert to original prices later?" at bounding box center [744, 485] width 14 height 14
checkbox input "true"
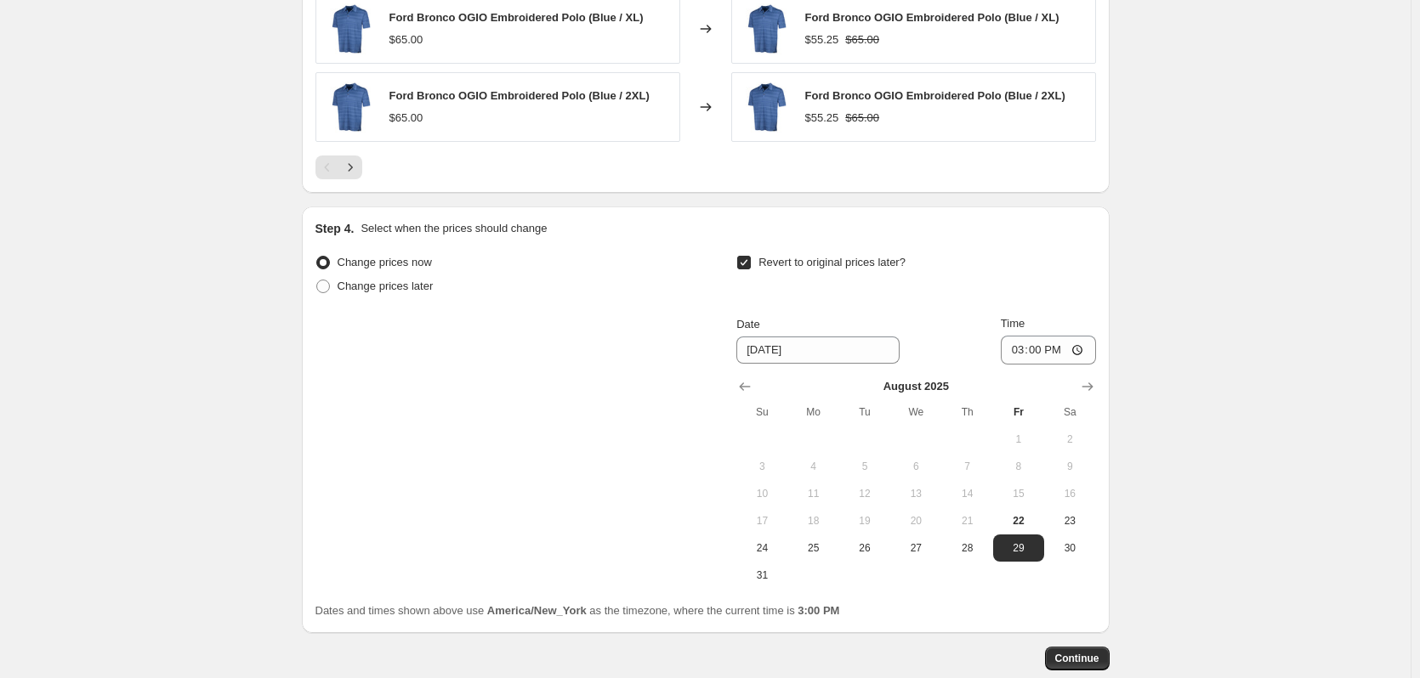
scroll to position [1899, 0]
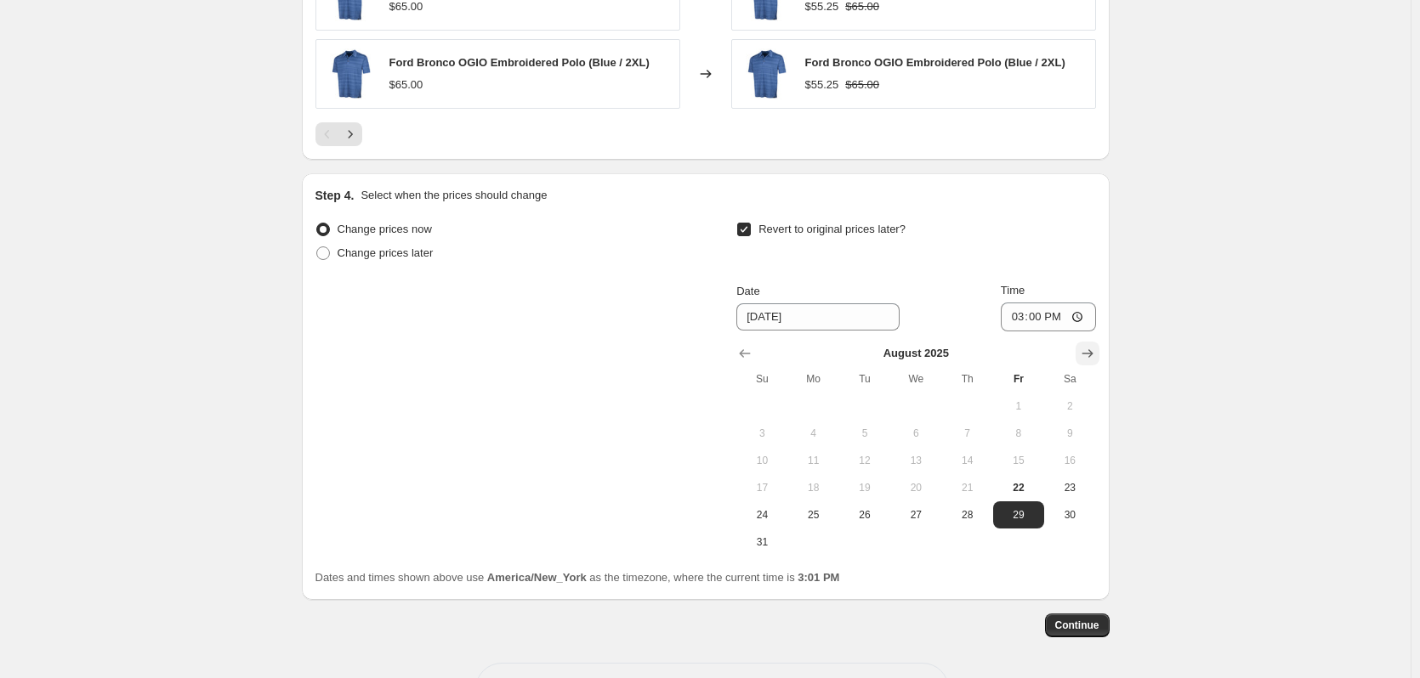
click at [1090, 356] on icon "Show next month, September 2025" at bounding box center [1087, 353] width 17 height 17
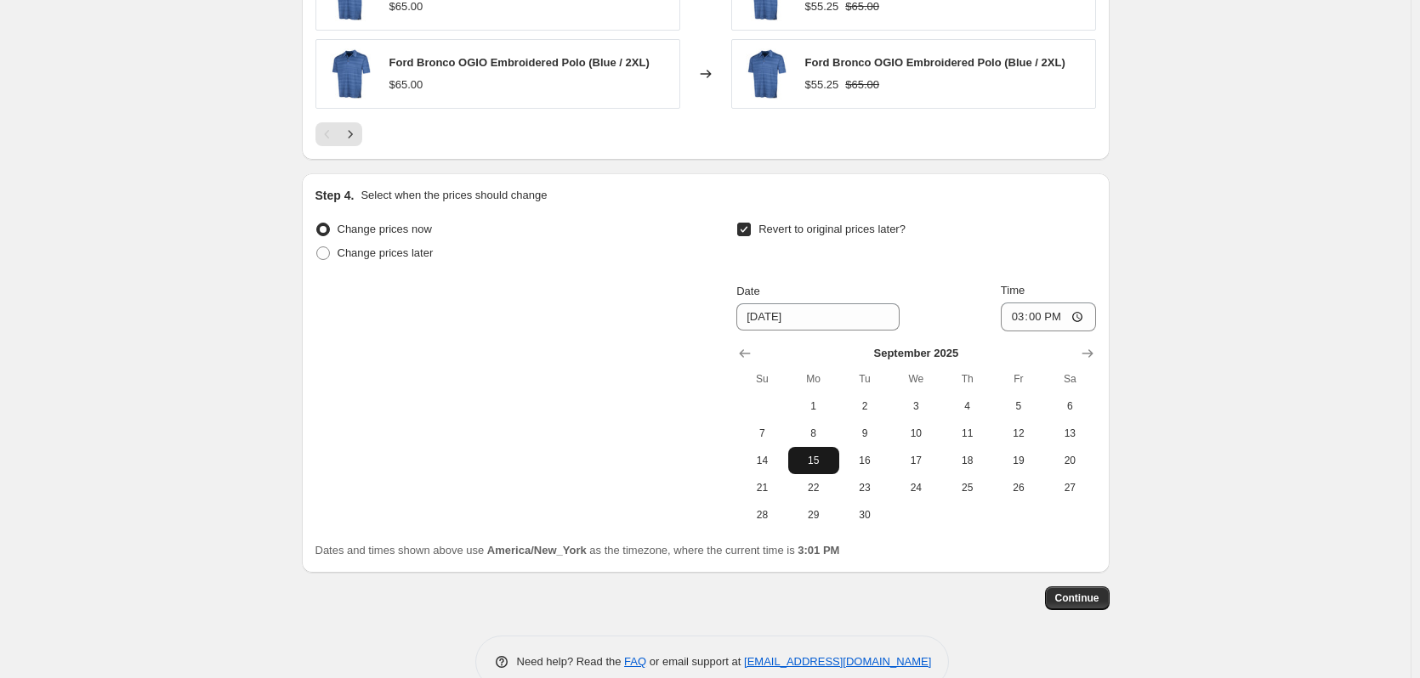
click at [825, 454] on span "15" at bounding box center [813, 461] width 37 height 14
type input "[DATE]"
click at [1018, 317] on input "15:00" at bounding box center [1048, 317] width 95 height 29
click at [1058, 320] on input "15:00" at bounding box center [1048, 317] width 95 height 29
type input "03:00"
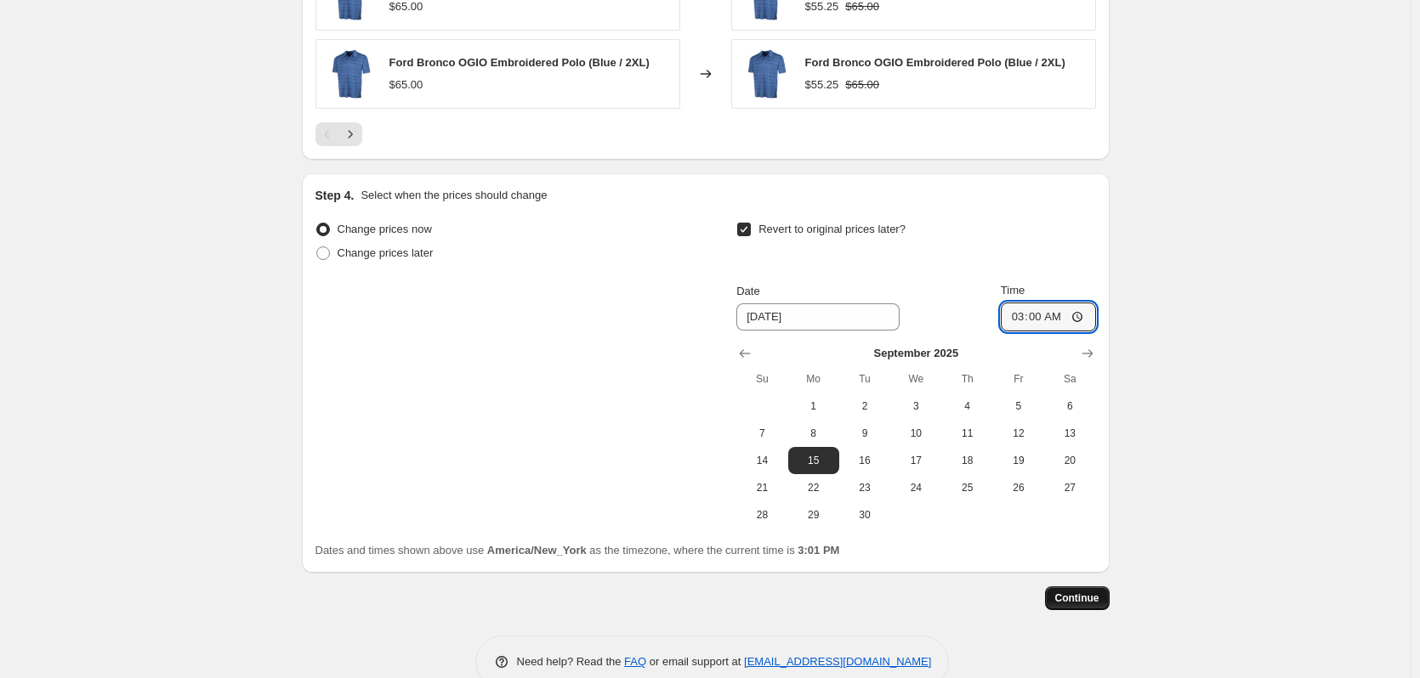
click at [1071, 600] on span "Continue" at bounding box center [1077, 599] width 44 height 14
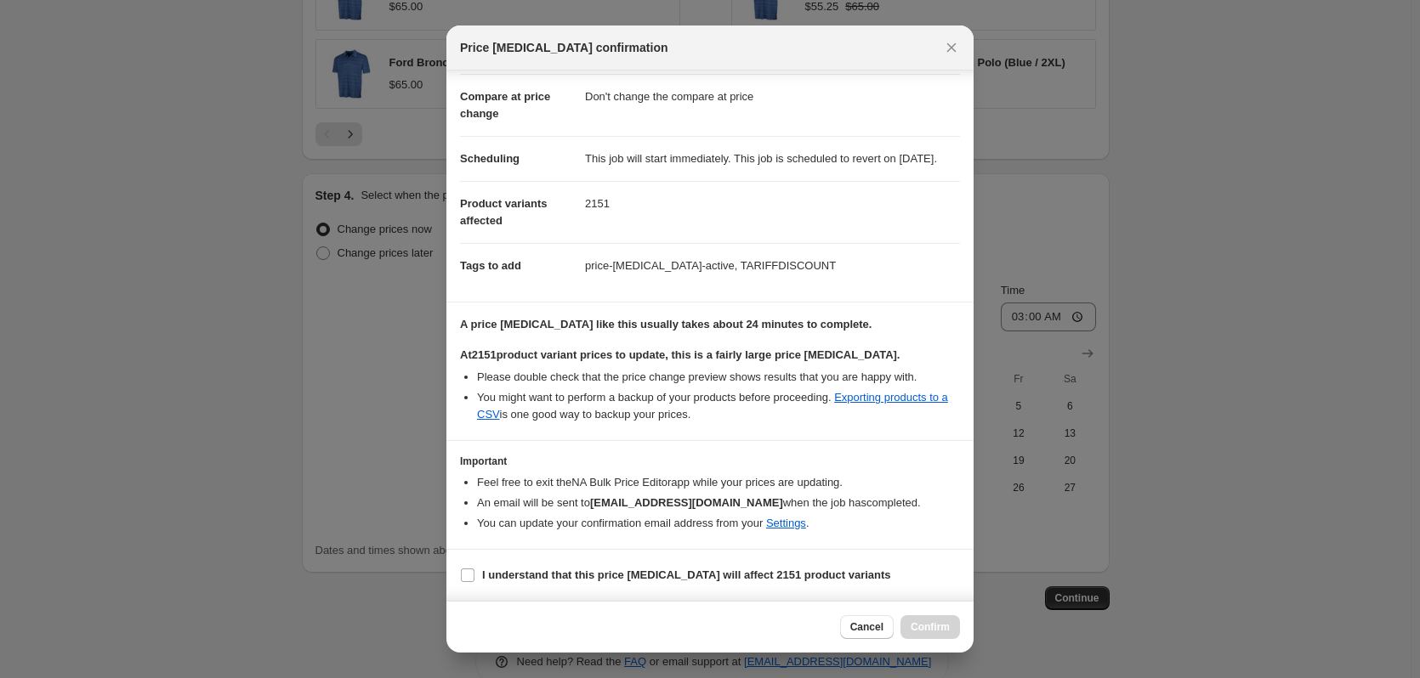
scroll to position [105, 0]
click at [464, 577] on input "I understand that this price [MEDICAL_DATA] will affect 2151 product variants" at bounding box center [468, 576] width 14 height 14
checkbox input "true"
click at [921, 627] on span "Confirm" at bounding box center [929, 628] width 39 height 14
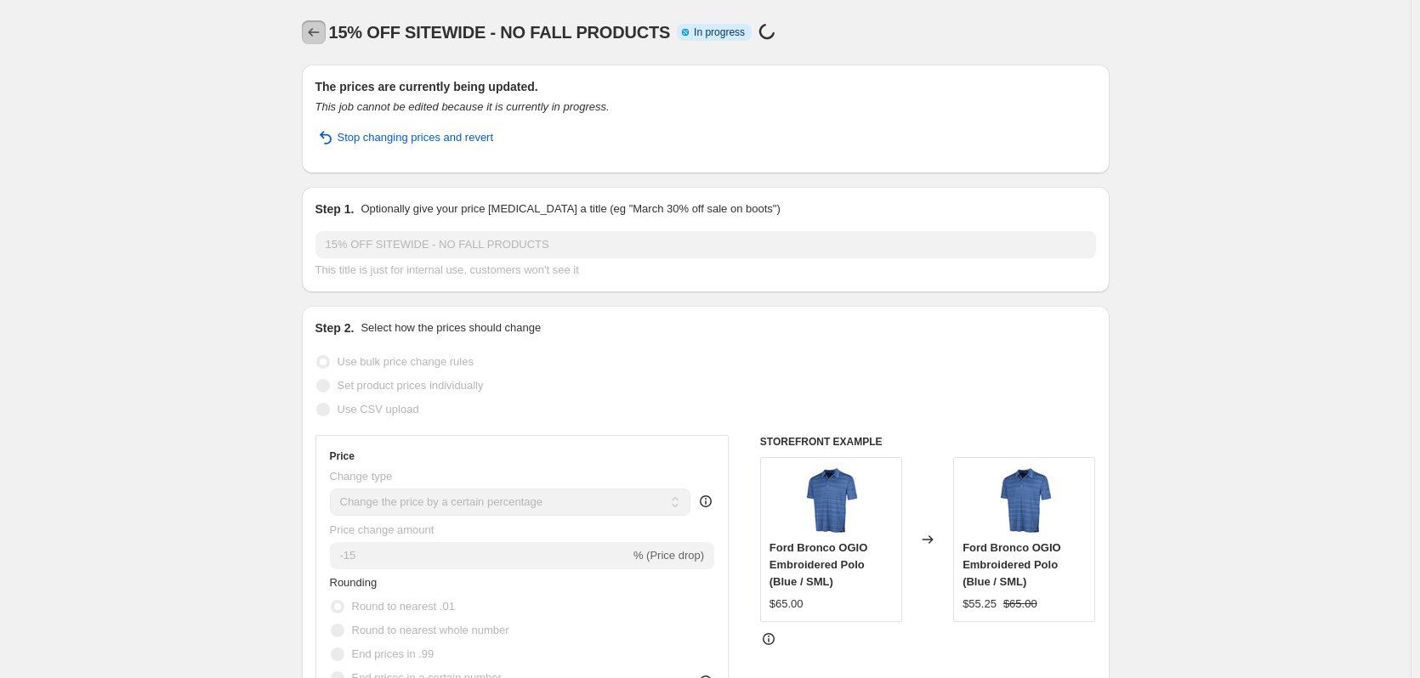
click at [320, 37] on icon "Price change jobs" at bounding box center [313, 32] width 17 height 17
